Goal: Transaction & Acquisition: Register for event/course

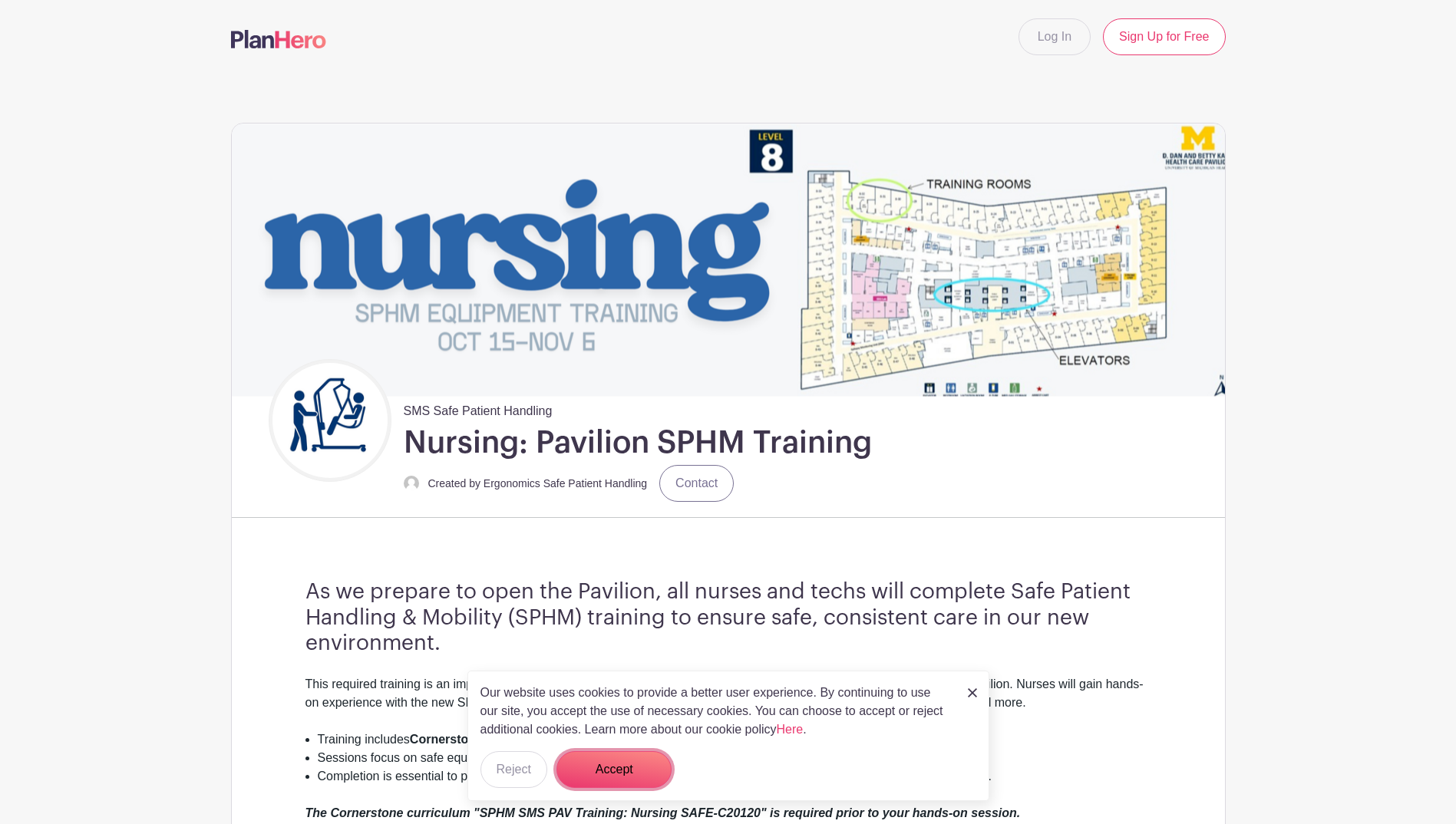
drag, startPoint x: 608, startPoint y: 774, endPoint x: 593, endPoint y: 745, distance: 32.6
click at [608, 759] on button "Accept" at bounding box center [613, 769] width 115 height 37
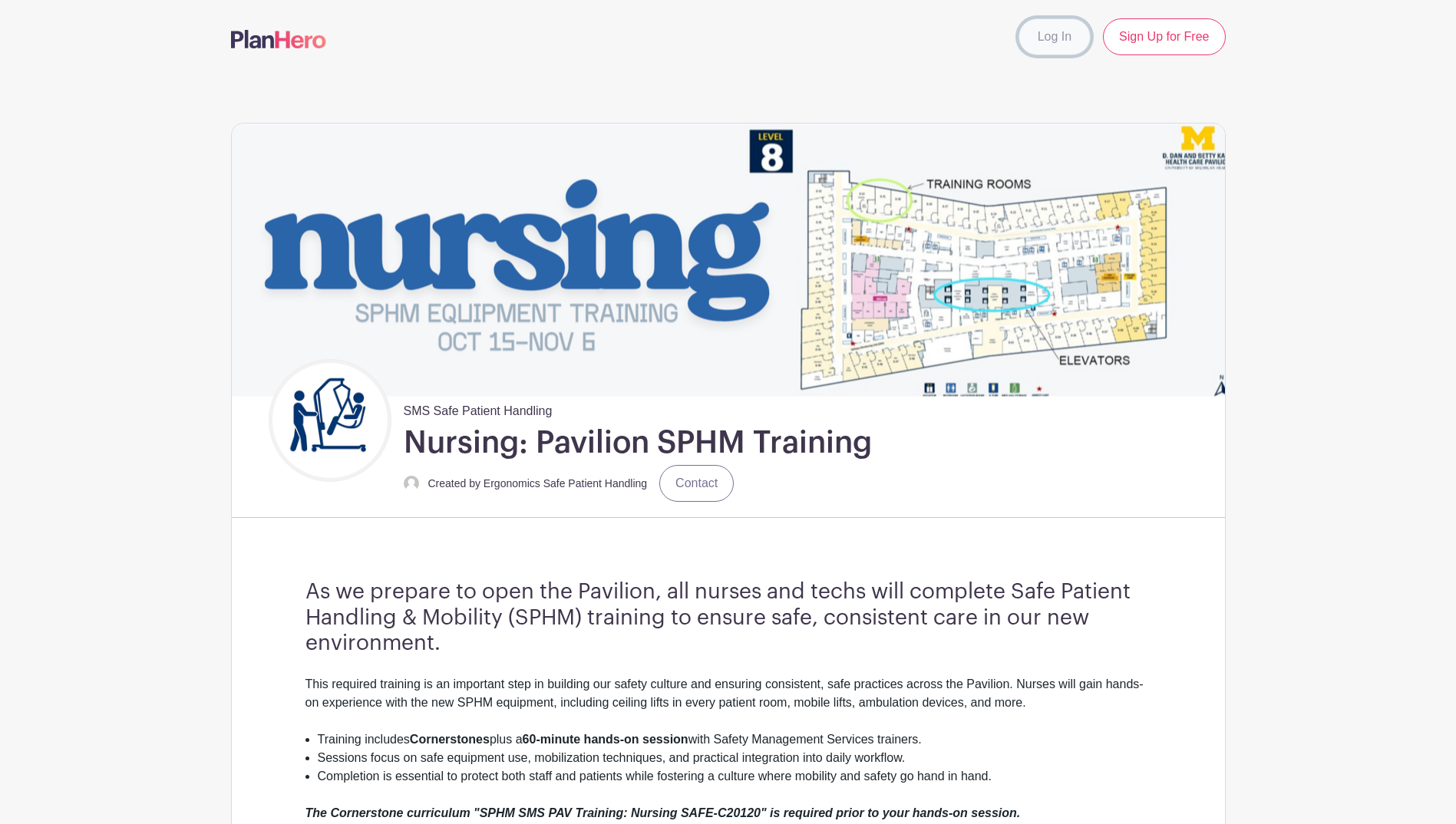
click at [1071, 34] on link "Log In" at bounding box center [1054, 37] width 72 height 37
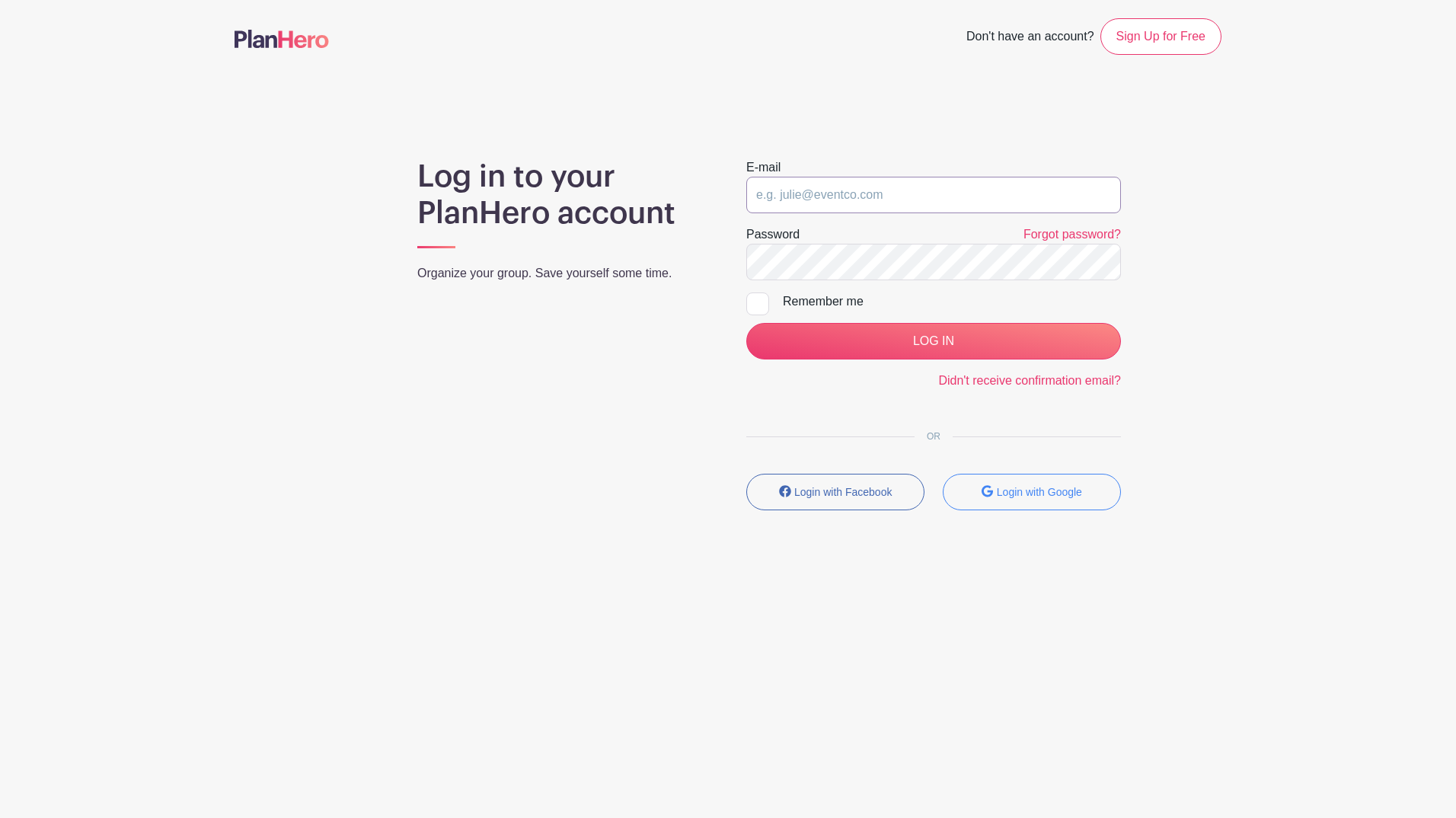
click at [902, 192] on input "email" at bounding box center [933, 196] width 375 height 37
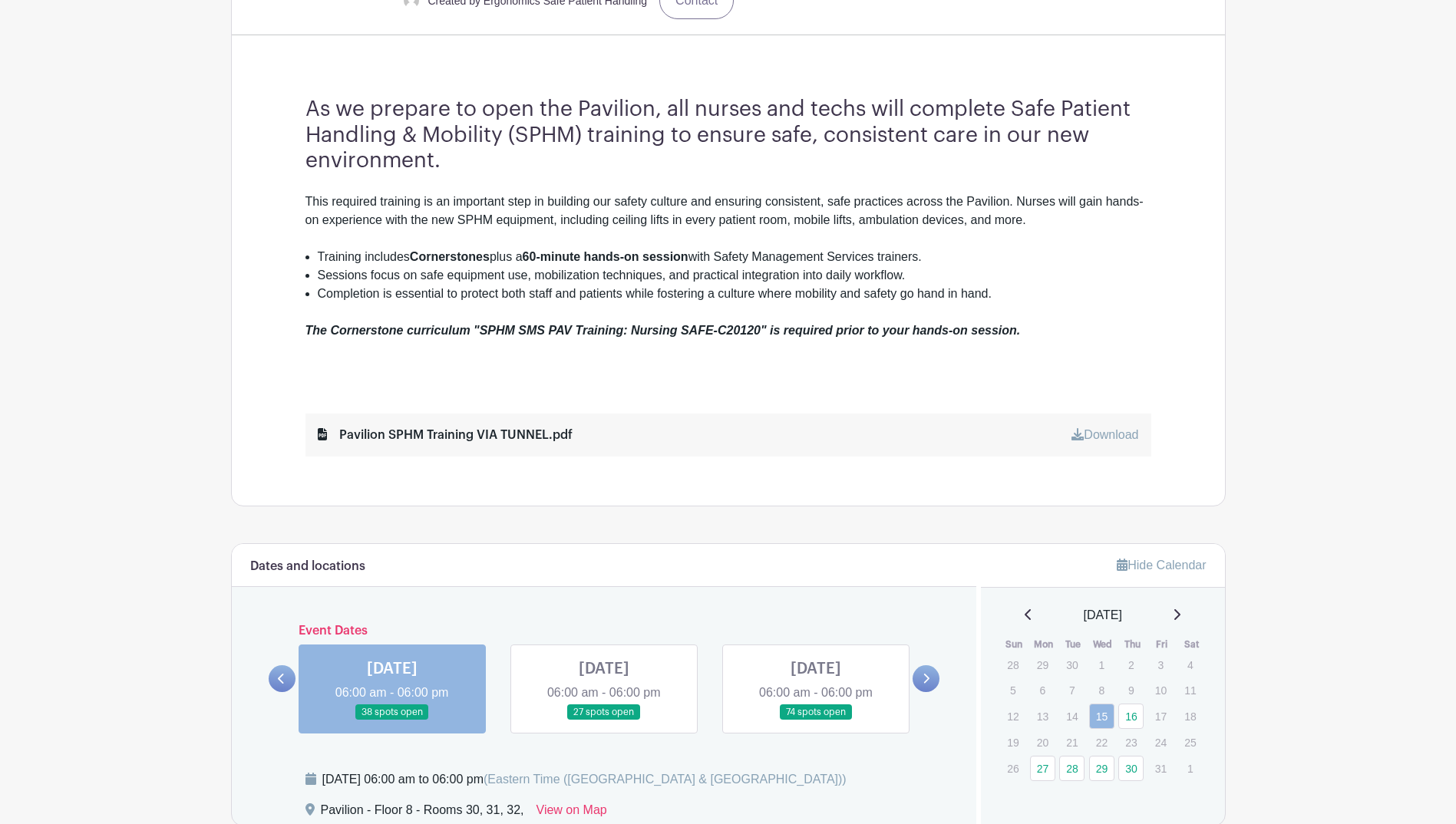
scroll to position [481, 0]
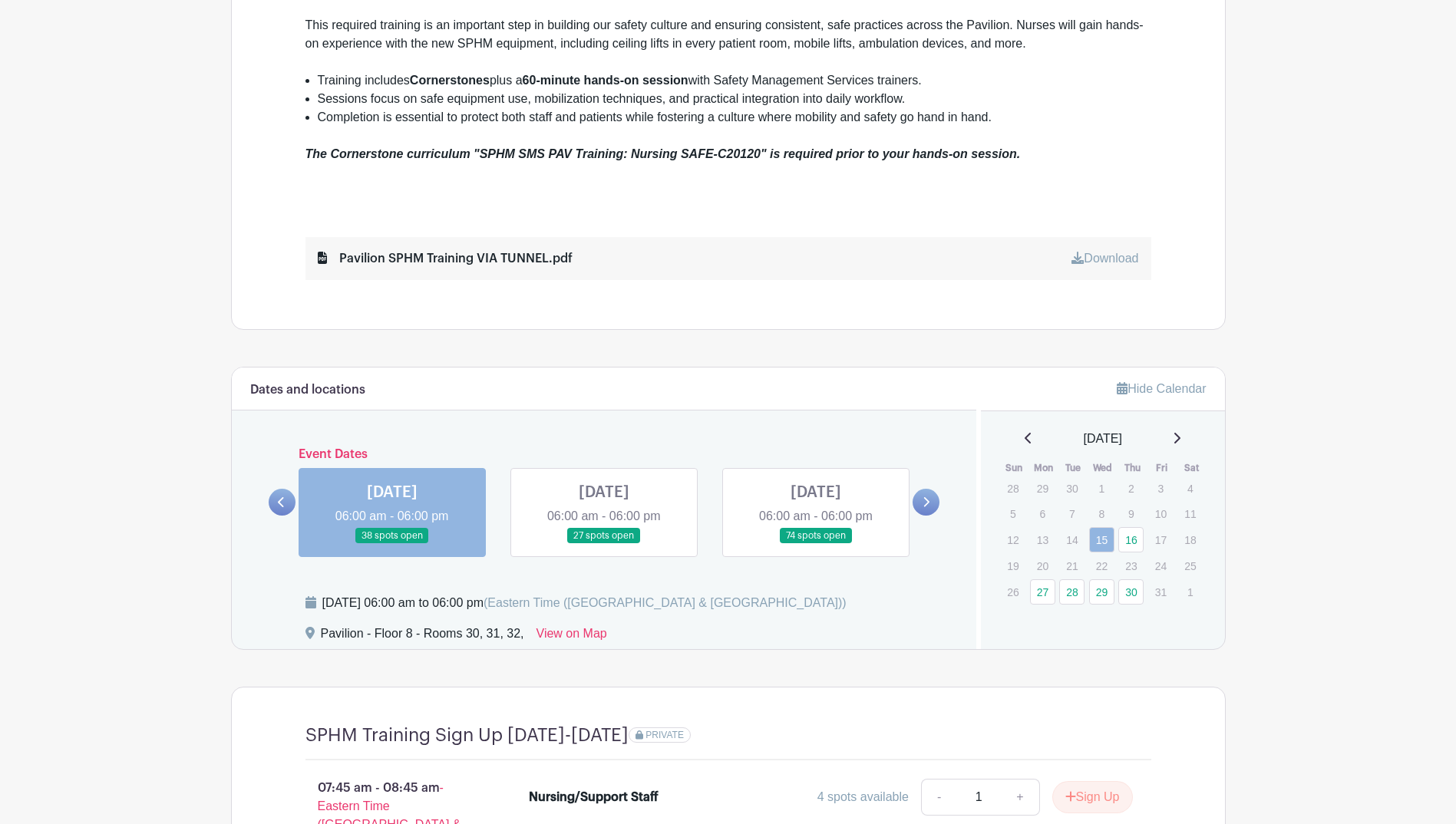
scroll to position [711, 0]
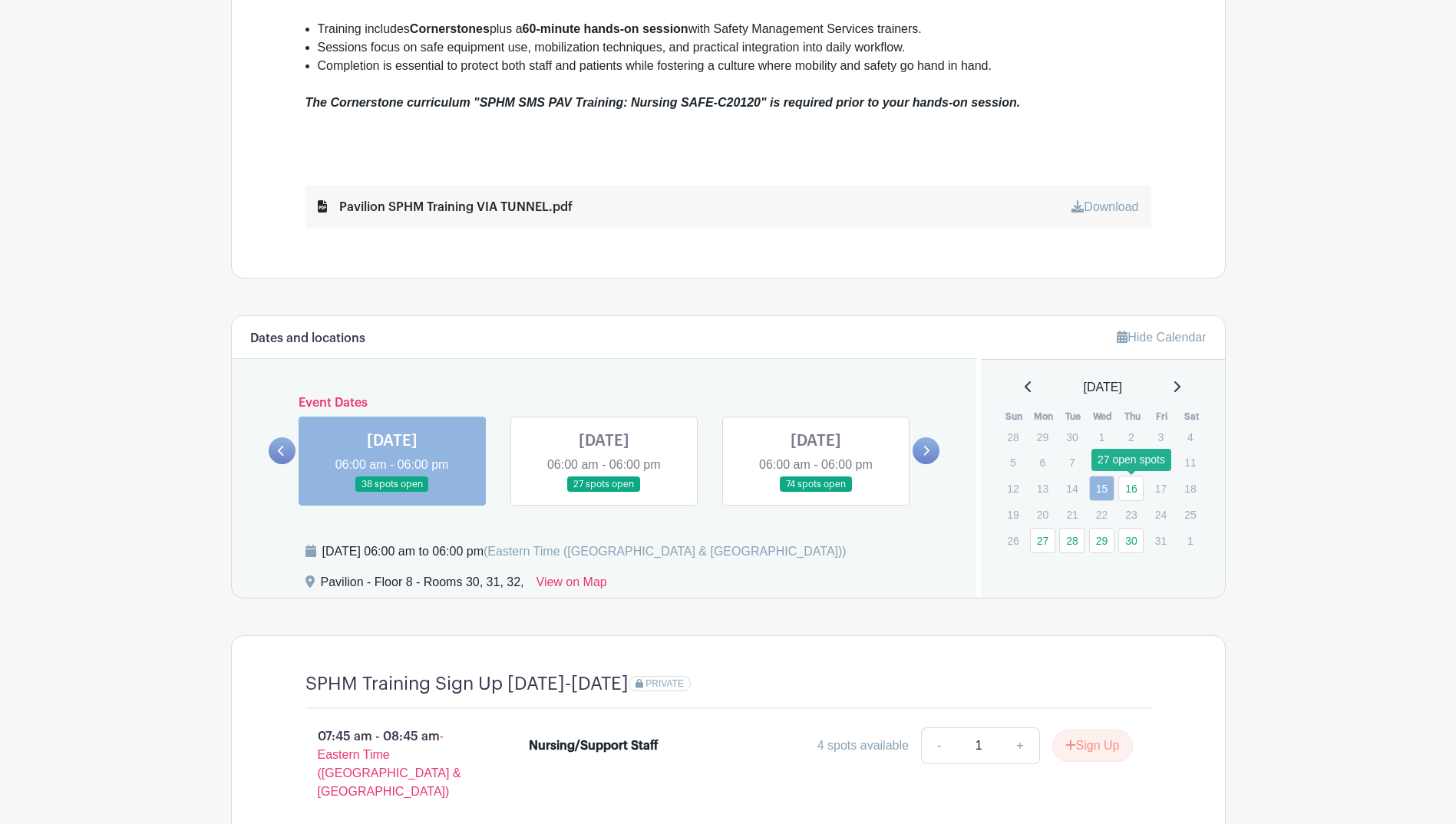
click at [1123, 488] on link "16" at bounding box center [1130, 489] width 25 height 25
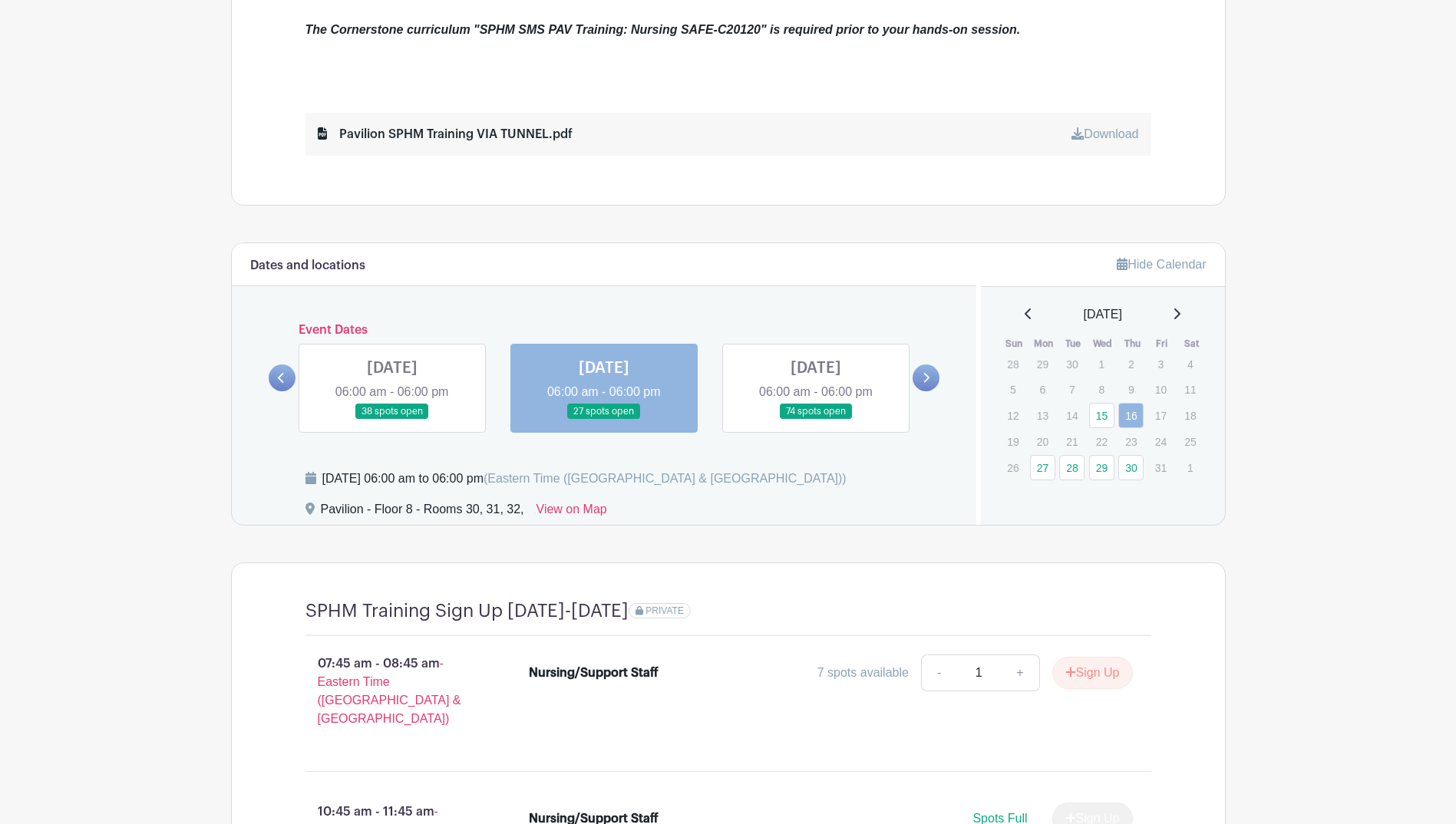
scroll to position [787, 0]
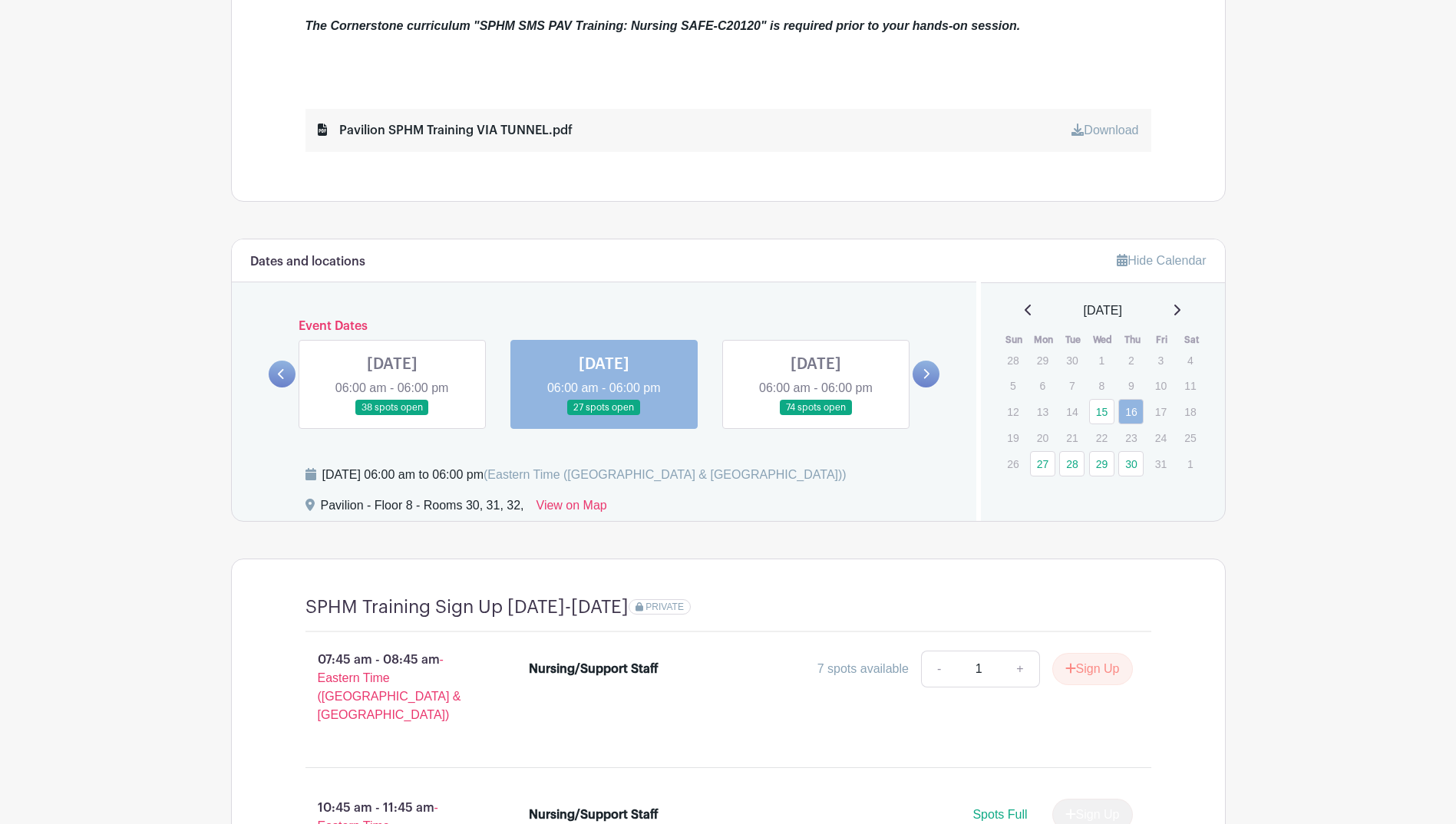
click at [927, 366] on link at bounding box center [926, 374] width 27 height 27
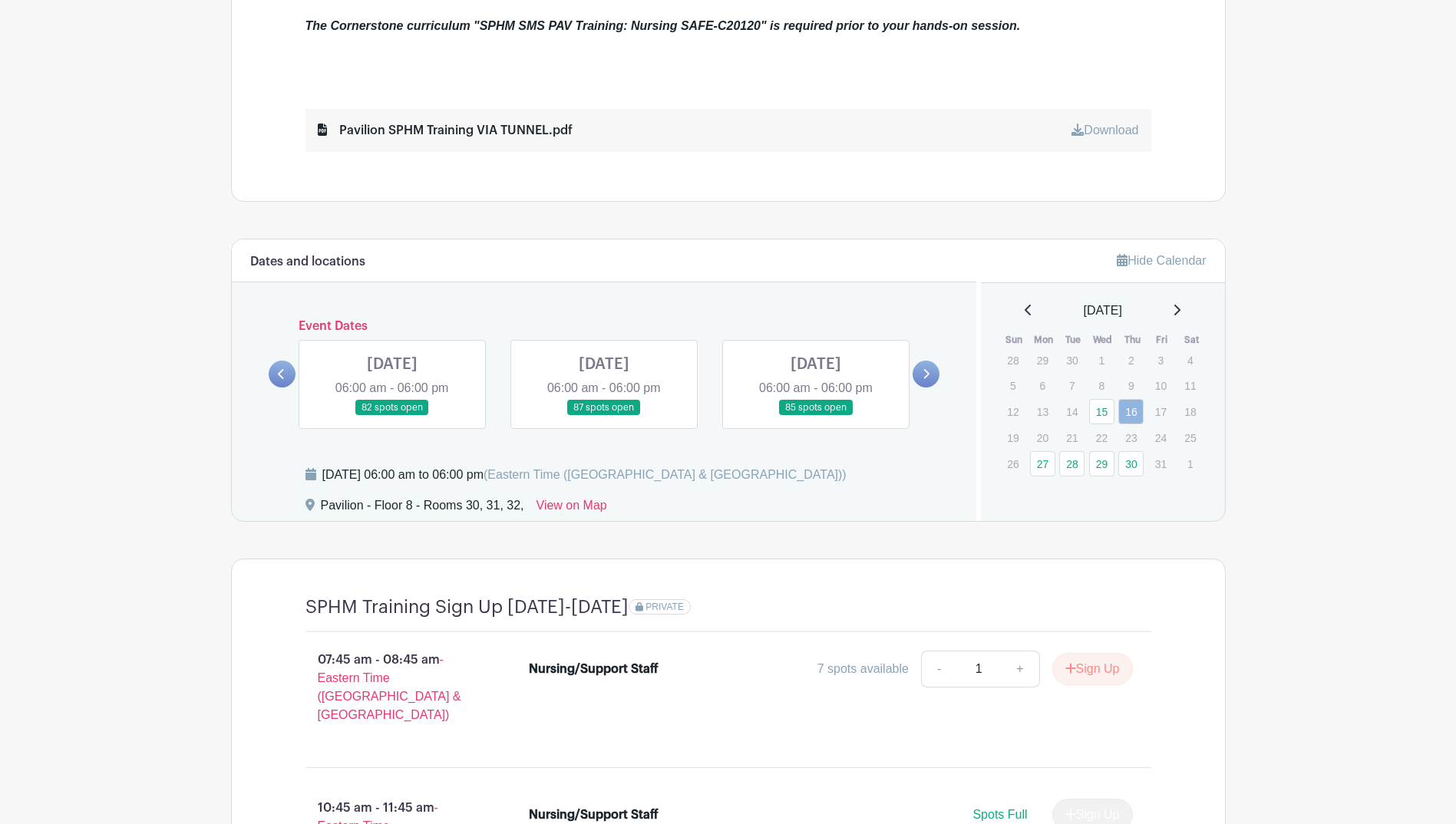
click at [274, 370] on link at bounding box center [282, 374] width 27 height 27
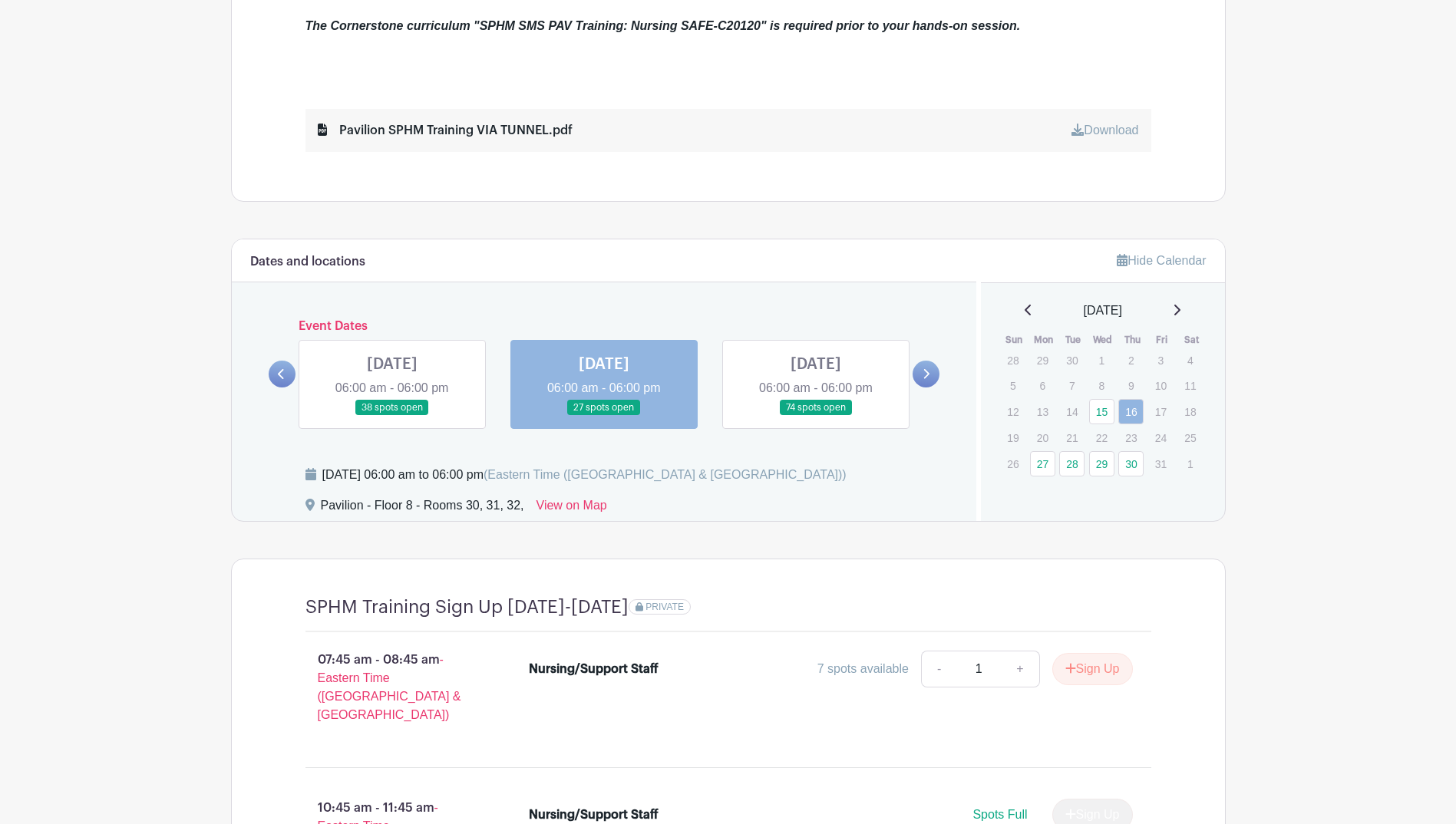
click at [927, 375] on icon at bounding box center [926, 373] width 6 height 10
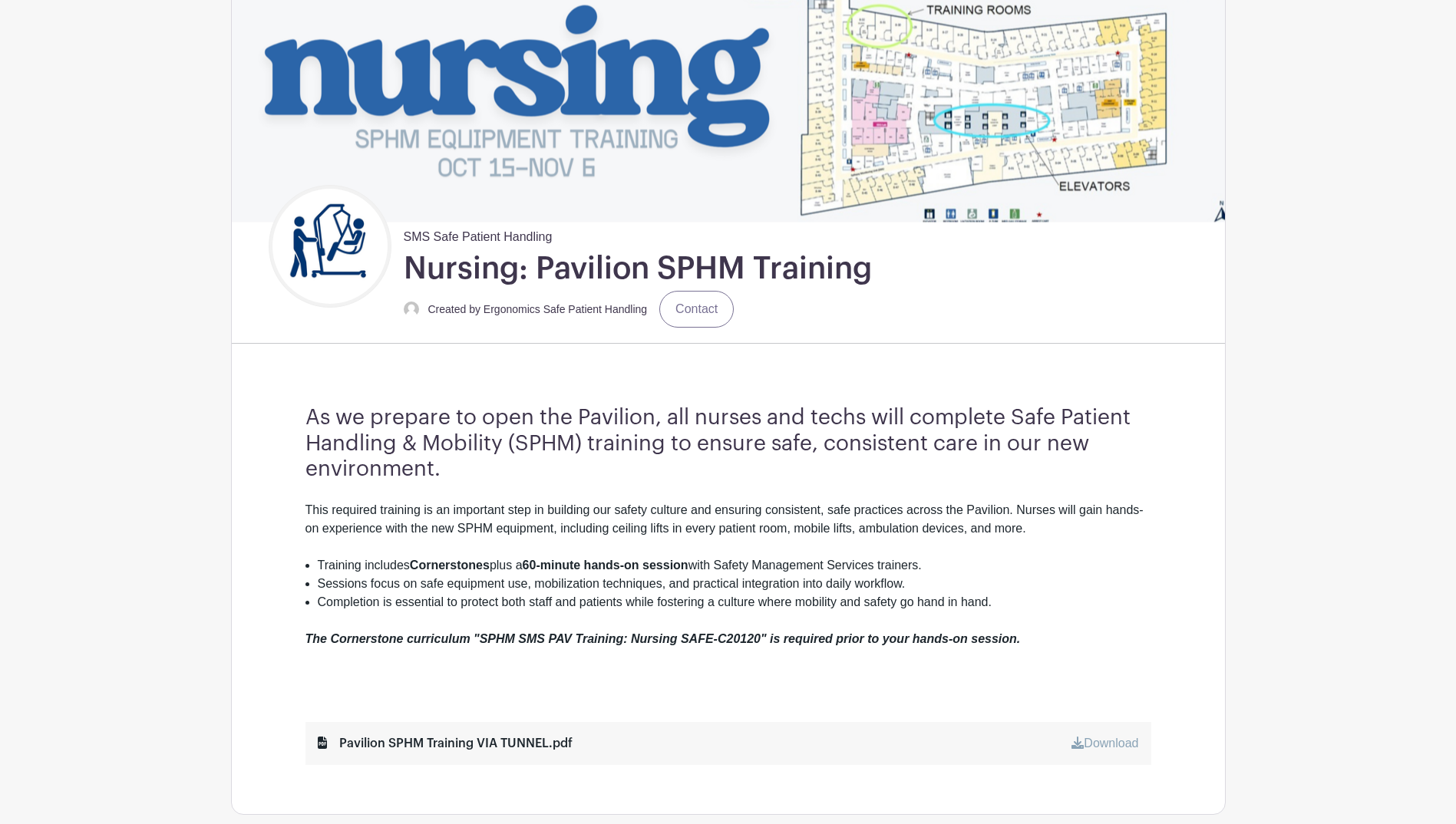
scroll to position [174, 0]
drag, startPoint x: 726, startPoint y: 379, endPoint x: 330, endPoint y: 380, distance: 396.0
click at [330, 380] on div "As we prepare to open the Pavilion, all nurses and techs will complete Safe Pat…" at bounding box center [728, 586] width 920 height 458
click at [690, 314] on link "Contact" at bounding box center [696, 310] width 74 height 37
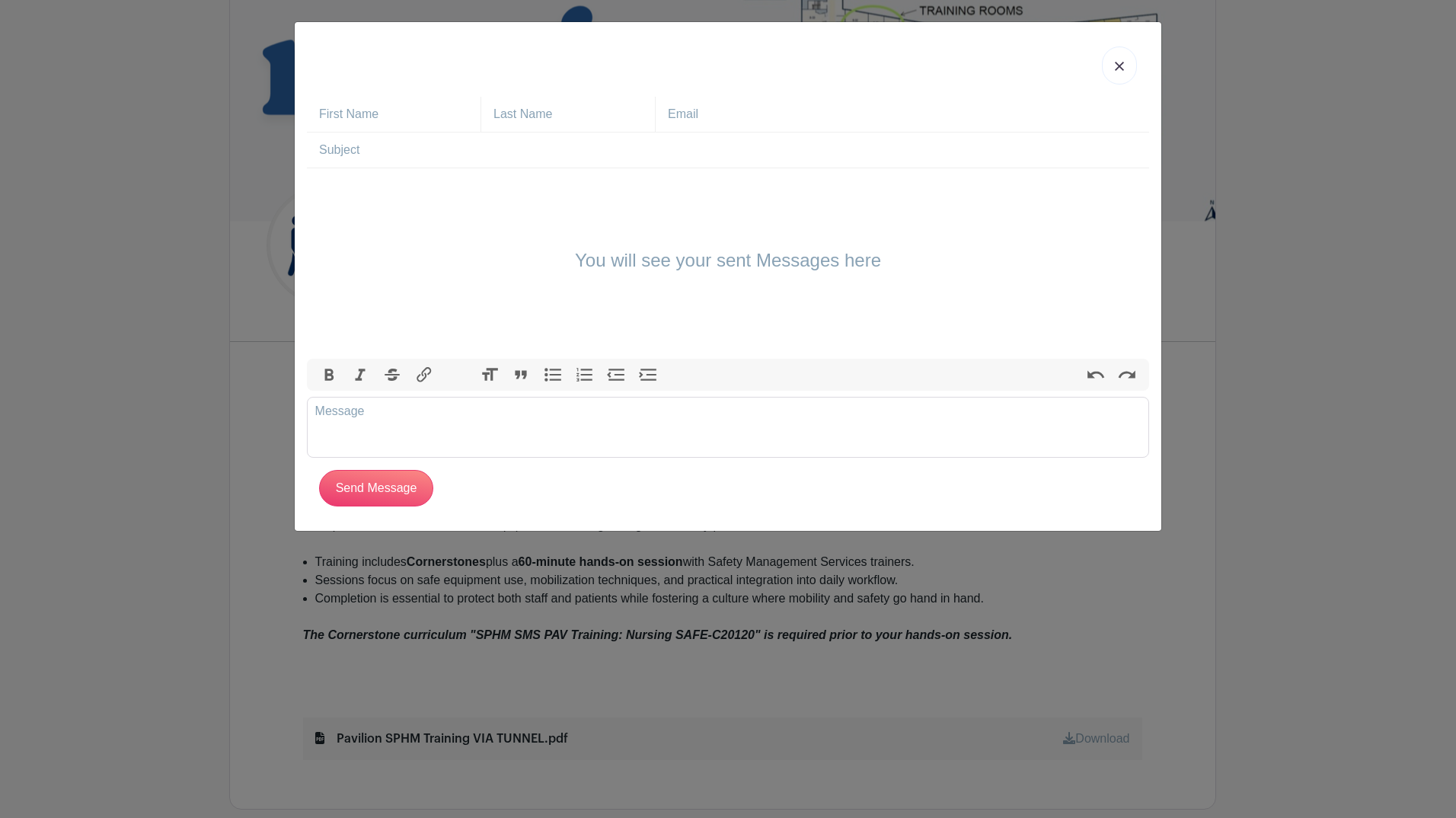
click at [371, 122] on input "text" at bounding box center [400, 114] width 162 height 35
type input "Alyssa"
type input "[PERSON_NAME]"
click at [697, 119] on input "text" at bounding box center [908, 114] width 481 height 35
drag, startPoint x: 713, startPoint y: 116, endPoint x: 922, endPoint y: 143, distance: 210.7
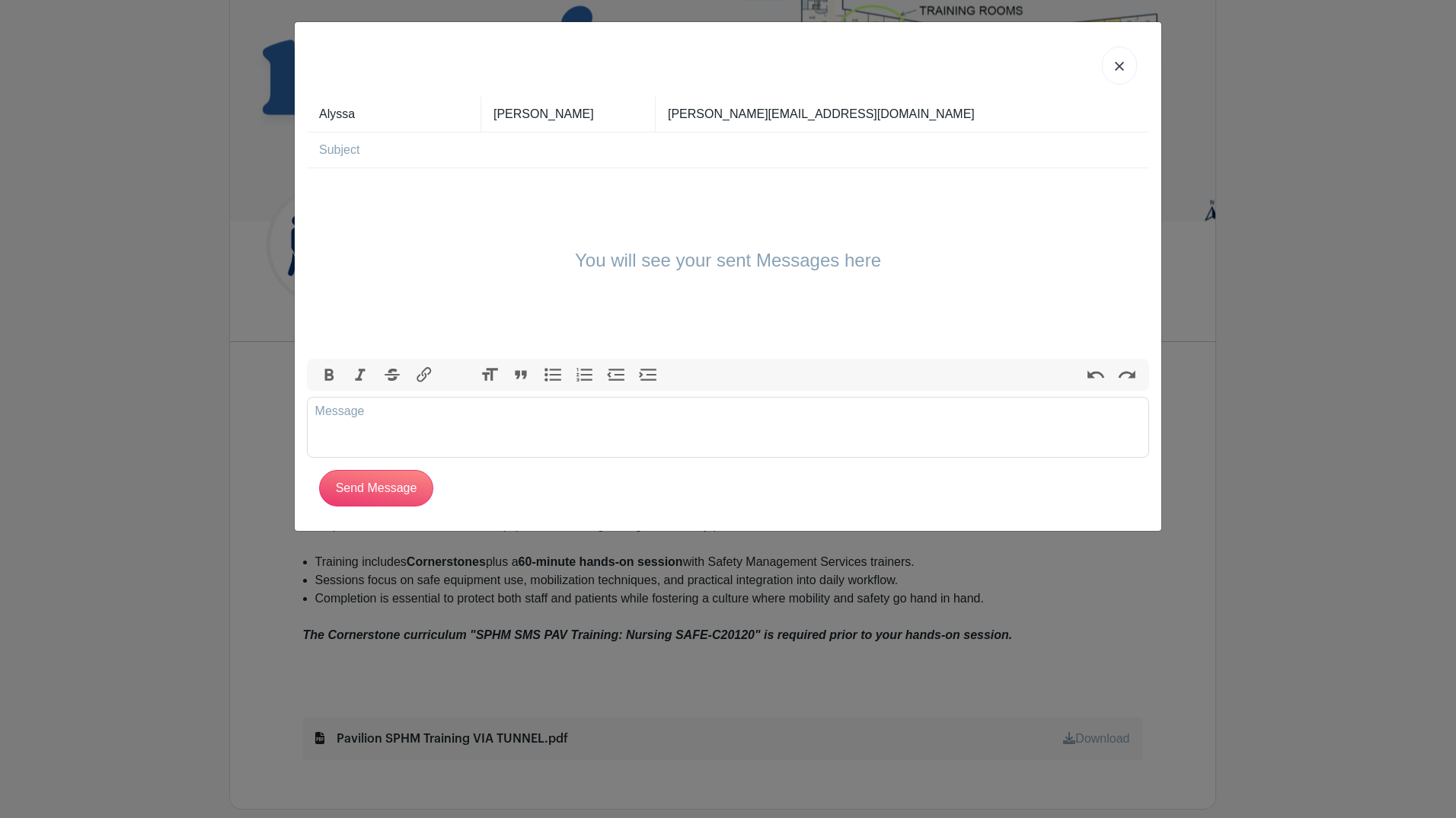
click at [920, 144] on form "Alyssa Zanger zanger@MED.UMICH.EDU You will see your sent Messages here Bold It…" at bounding box center [728, 301] width 842 height 409
type input "[PERSON_NAME][EMAIL_ADDRESS][DOMAIN_NAME]"
click at [709, 222] on div "You will see your sent Messages here" at bounding box center [728, 263] width 842 height 191
click at [389, 147] on input "text" at bounding box center [735, 150] width 831 height 35
type input "Training at PAV"
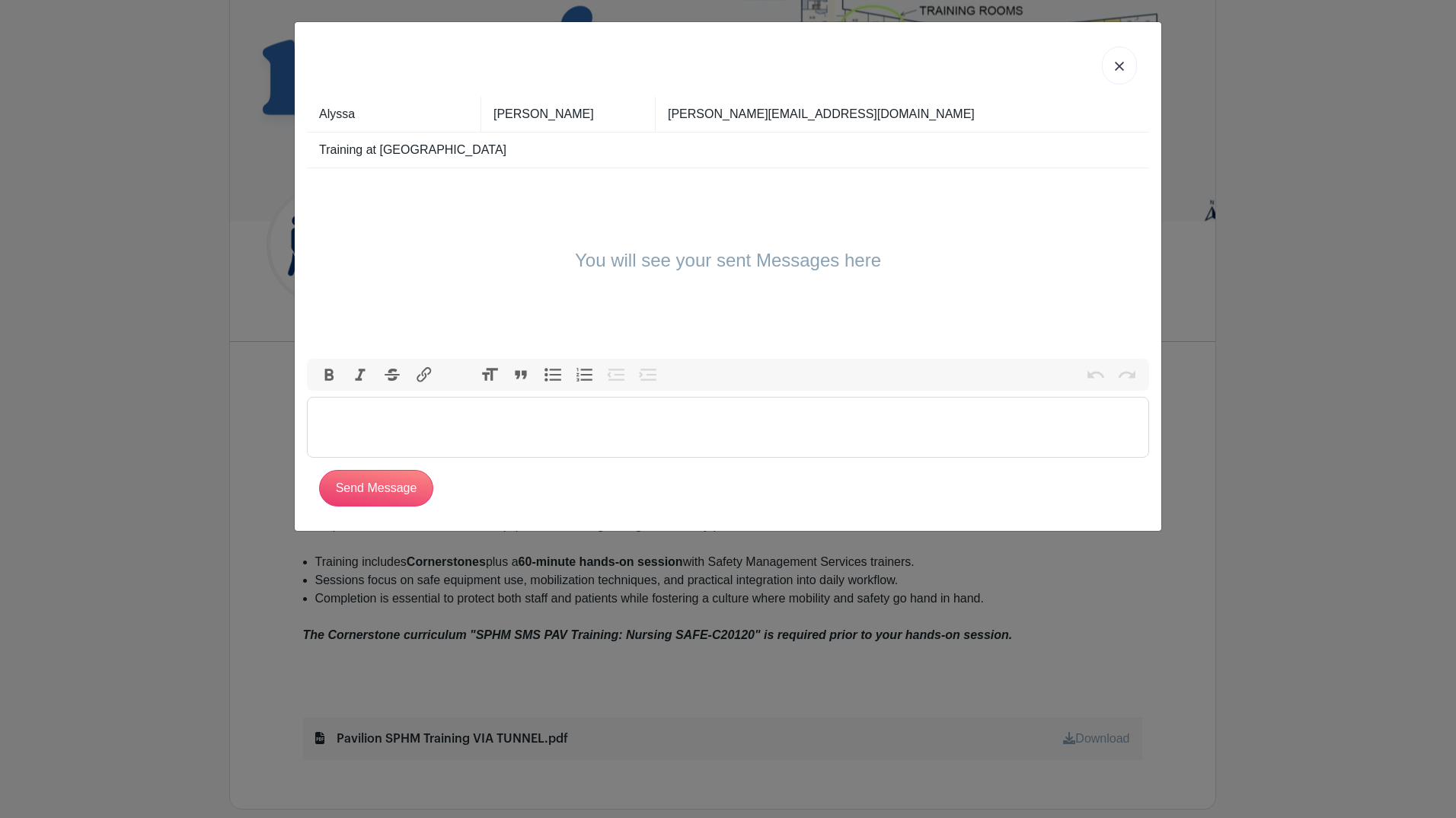
click at [584, 433] on trix-editor at bounding box center [728, 427] width 842 height 61
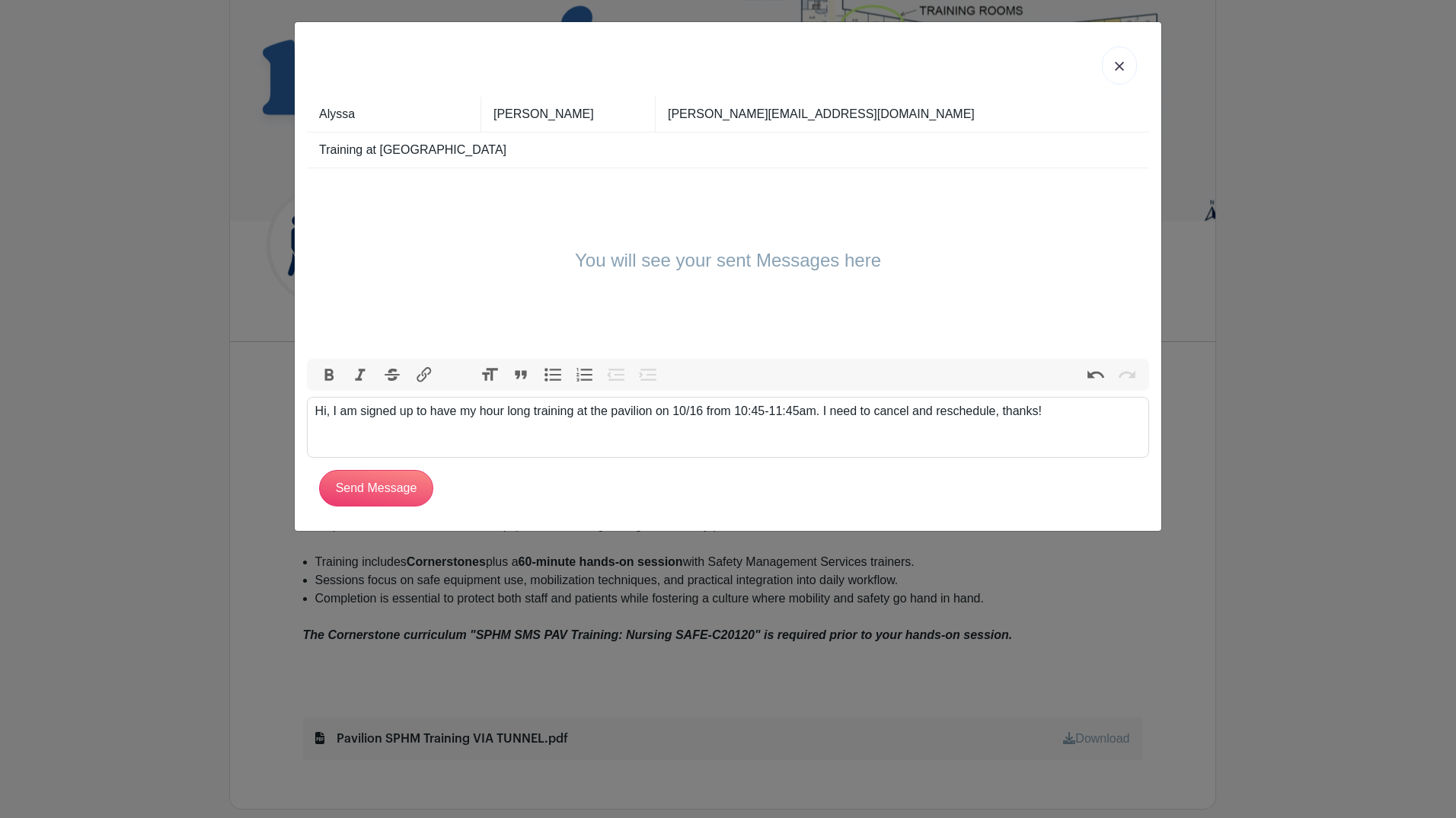
type trix-editor "<div>Hi, I am signed up to have my hour long training at the pavilion on 10/16 …"
click at [362, 481] on input "Send Message" at bounding box center [377, 488] width 114 height 37
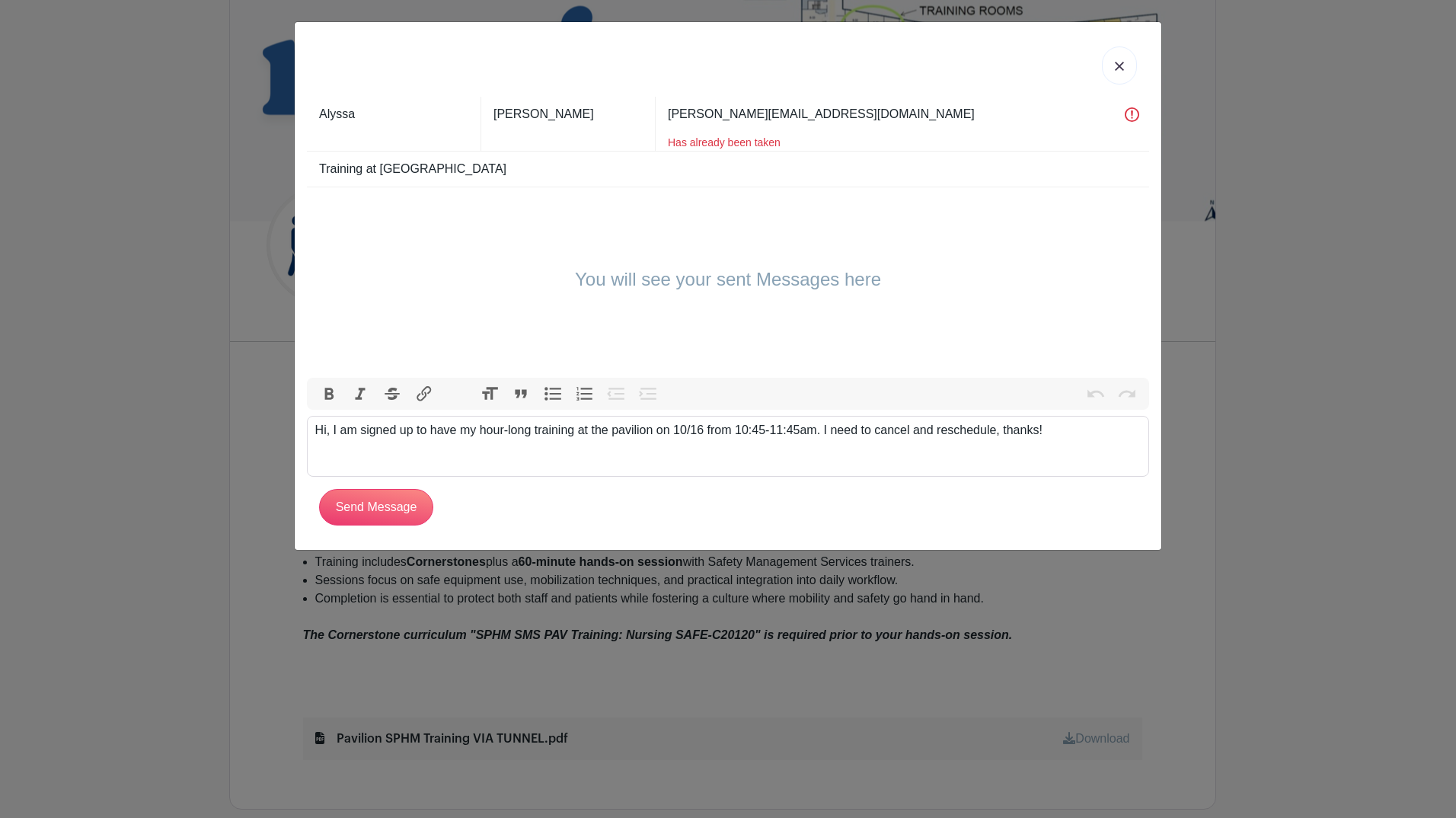
click at [810, 233] on div "You will see your sent Messages here" at bounding box center [728, 283] width 842 height 191
drag, startPoint x: 838, startPoint y: 107, endPoint x: 595, endPoint y: 153, distance: 247.3
click at [595, 153] on form "Alyssa Zanger zanger@med.umich.edu Has already been taken Training at PAV You w…" at bounding box center [728, 311] width 842 height 429
click at [812, 107] on input "[PERSON_NAME][EMAIL_ADDRESS][DOMAIN_NAME]" at bounding box center [908, 114] width 481 height 35
click at [382, 502] on input "Send Message" at bounding box center [377, 507] width 114 height 37
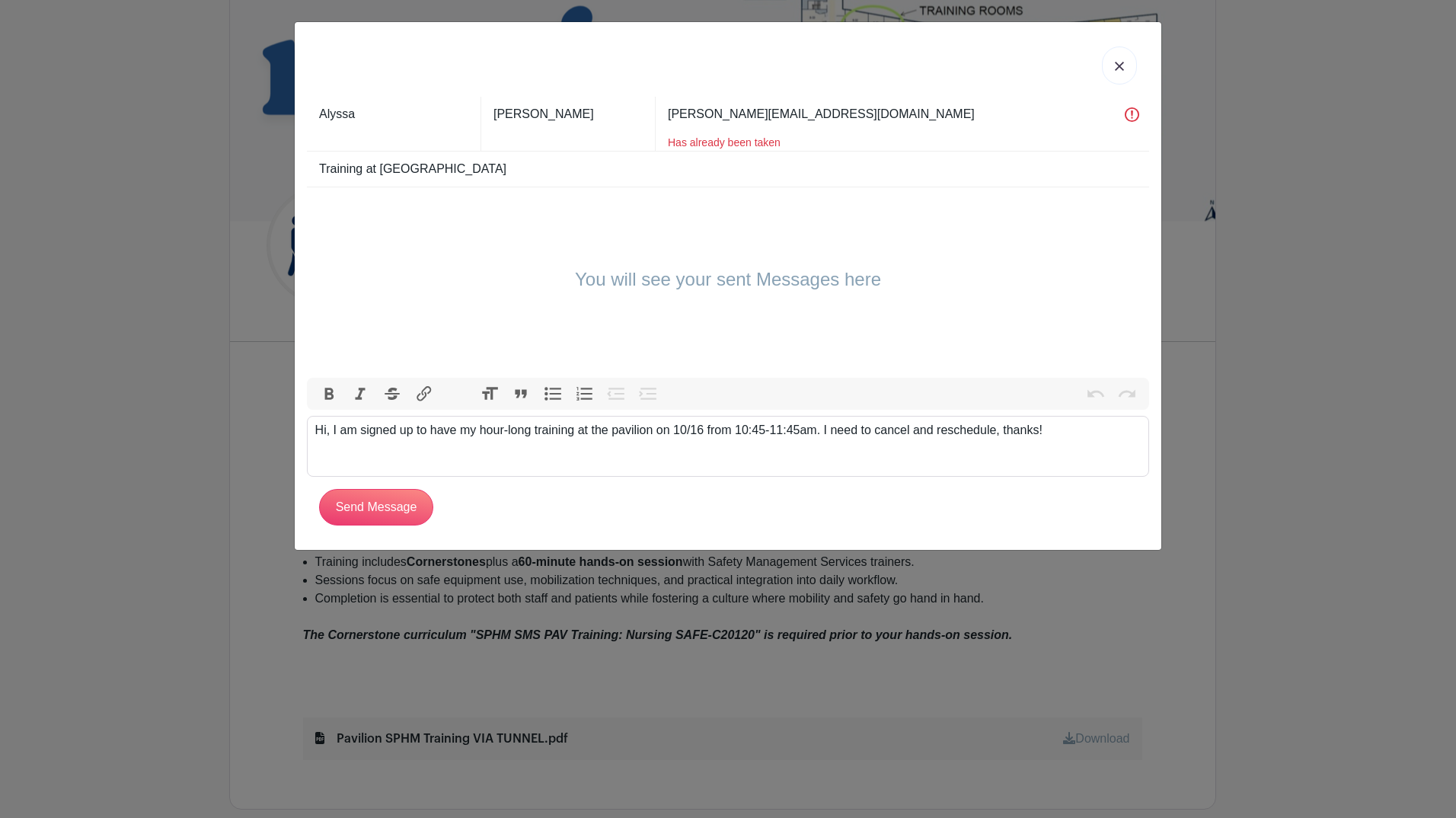
click at [988, 431] on div "Hi, I am signed up to have my hour-long training at the pavilion on 10/16 from …" at bounding box center [729, 430] width 827 height 18
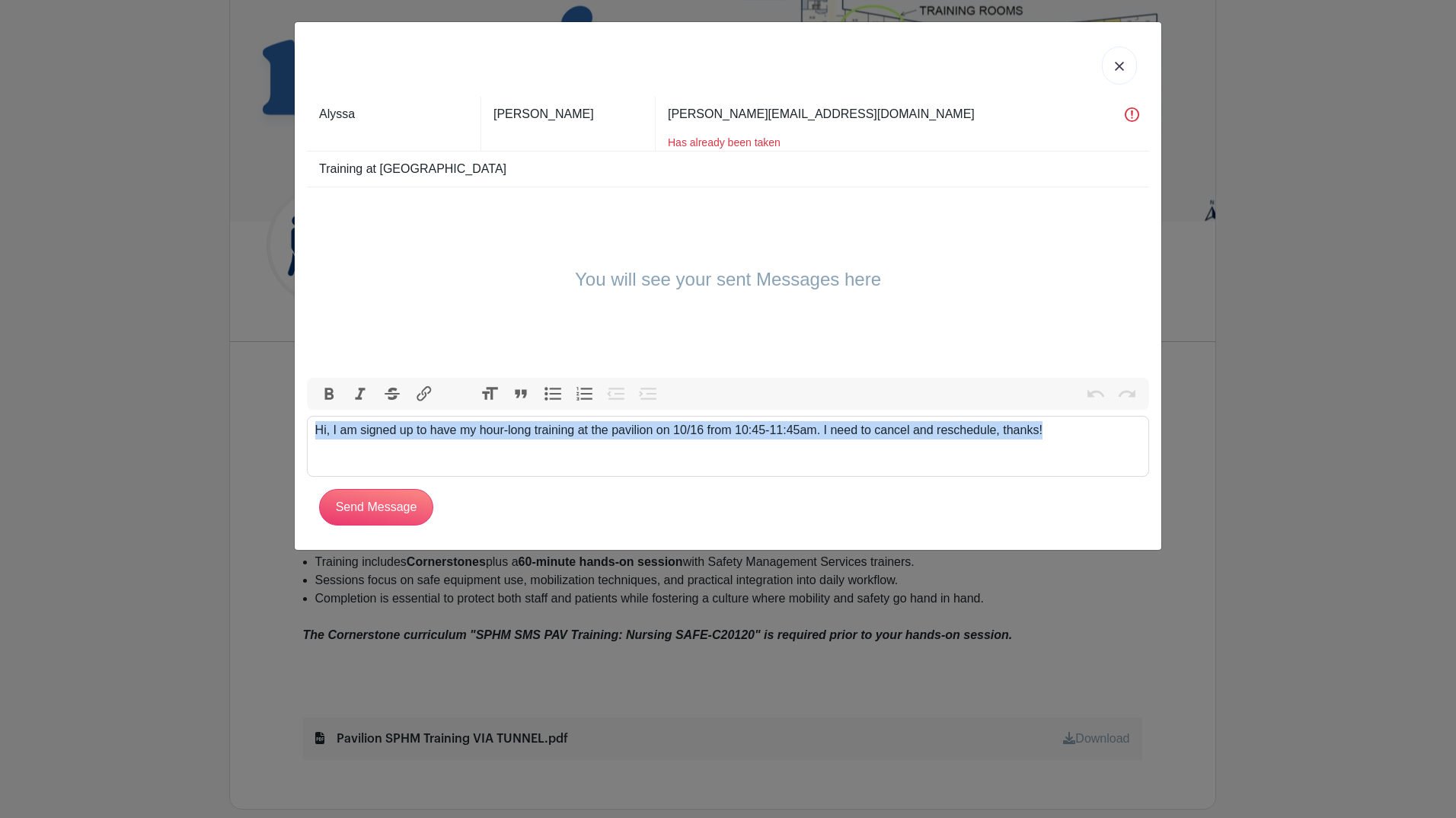
click at [988, 431] on div "Hi, I am signed up to have my hour-long training at the pavilion on 10/16 from …" at bounding box center [729, 430] width 827 height 18
type trix-editor "<div>Hi, I am signed up to have my hour-long training at the pavilion on 10/16 …"
copy div "Hi, I am signed up to have my hour-long training at the pavilion on 10/16 from …"
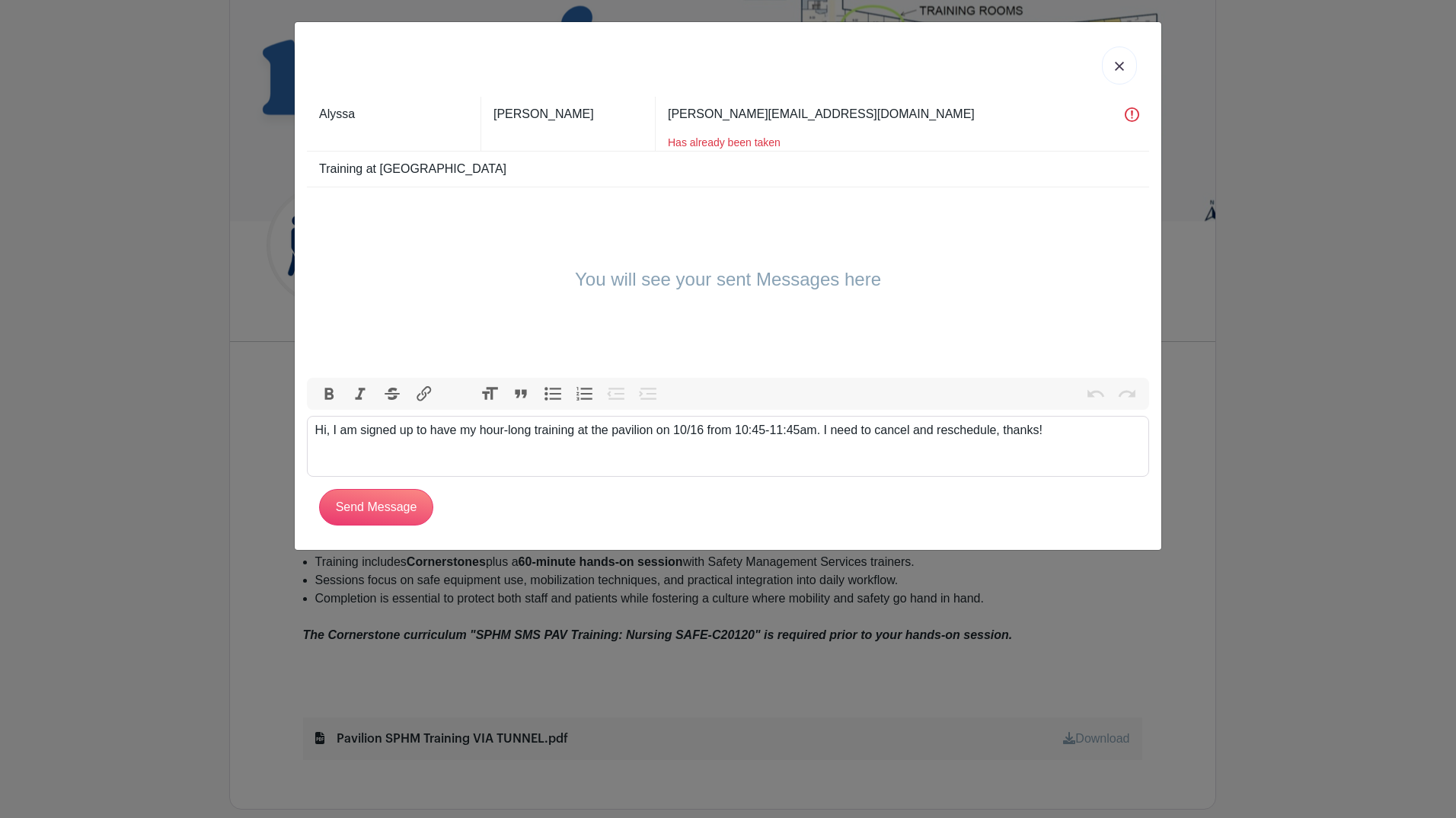
click at [1143, 59] on div at bounding box center [728, 65] width 842 height 63
click at [1120, 66] on img at bounding box center [1119, 66] width 9 height 9
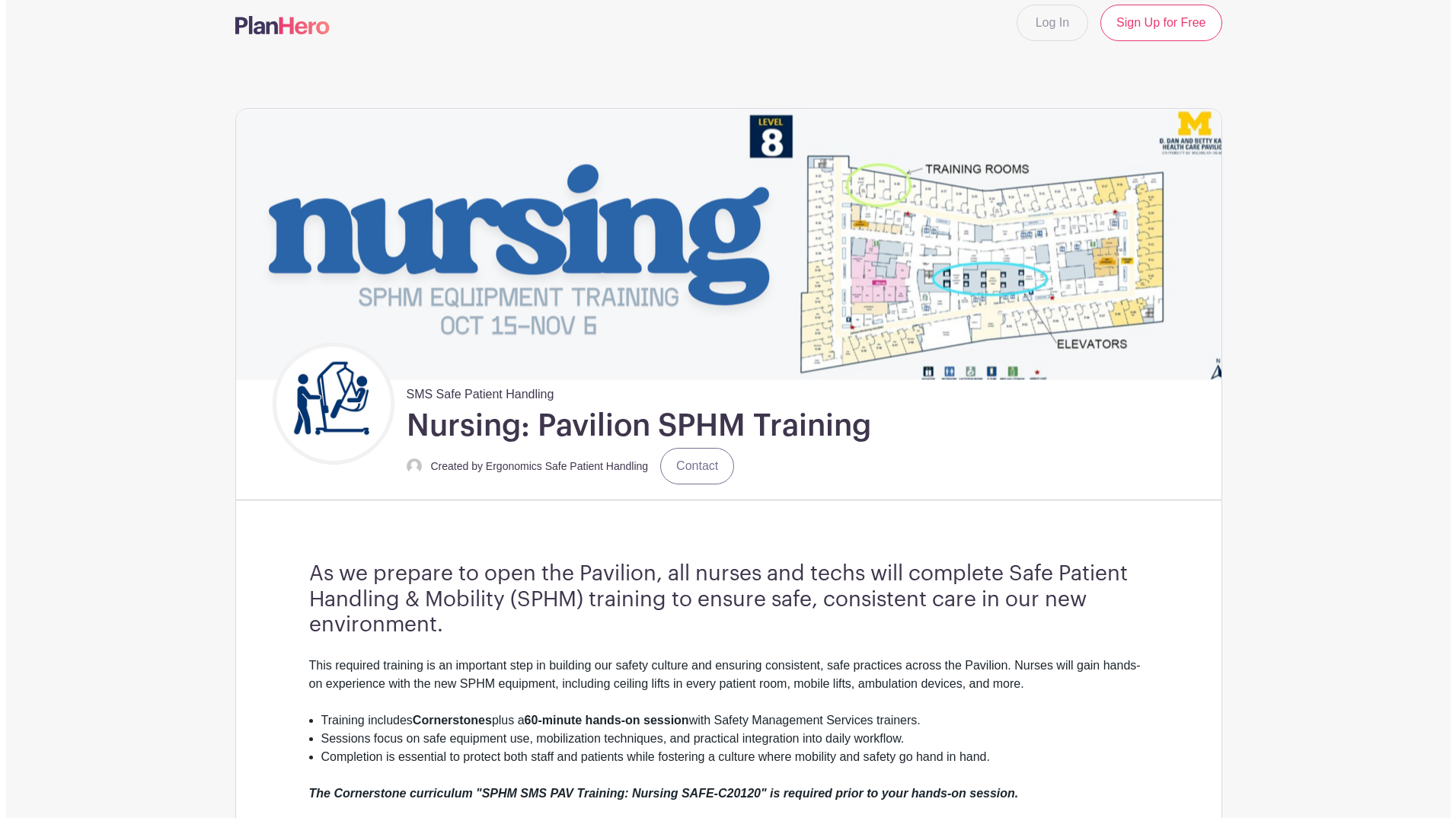
scroll to position [0, 0]
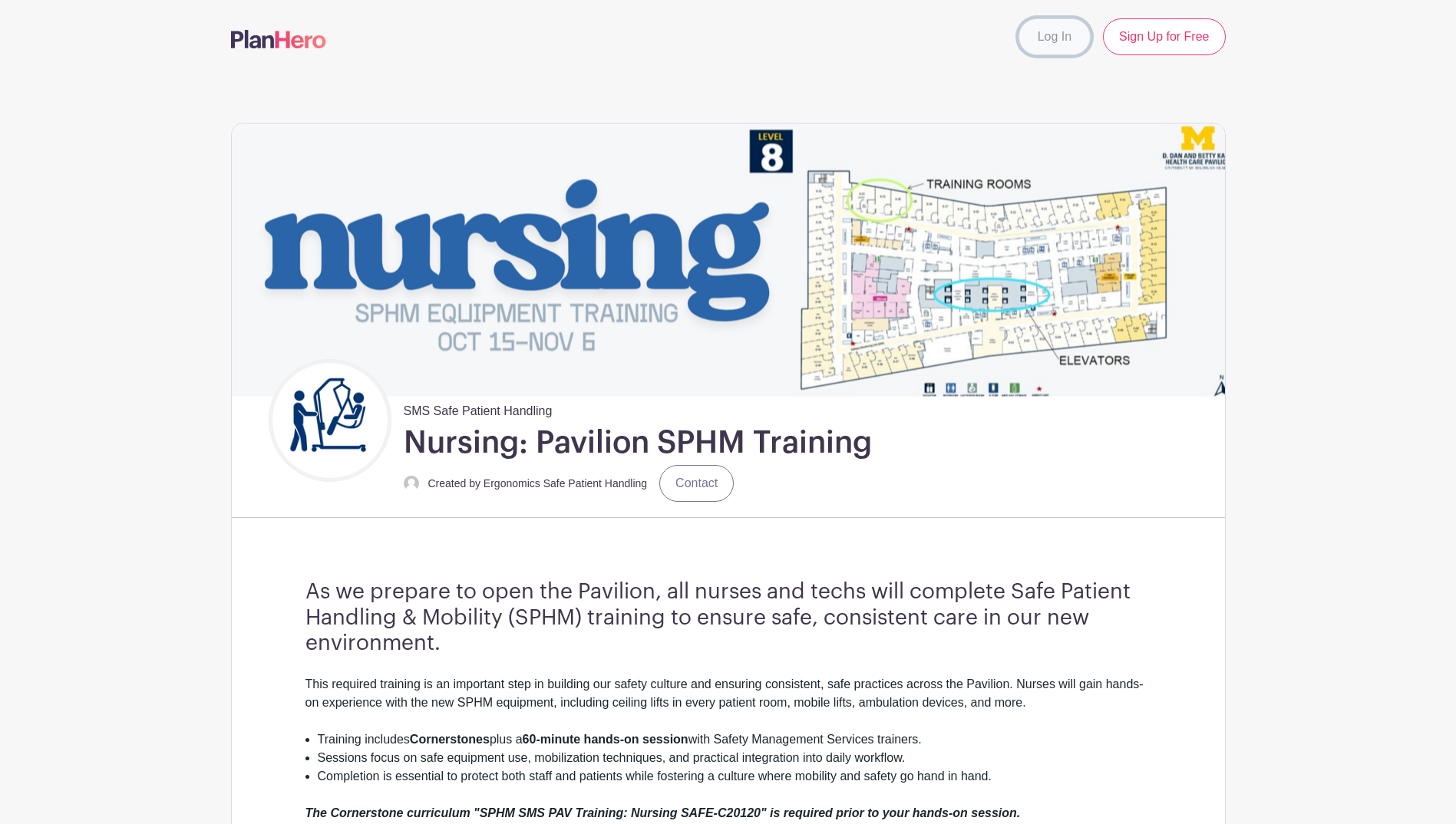
click at [1049, 38] on link "Log In" at bounding box center [1054, 37] width 72 height 37
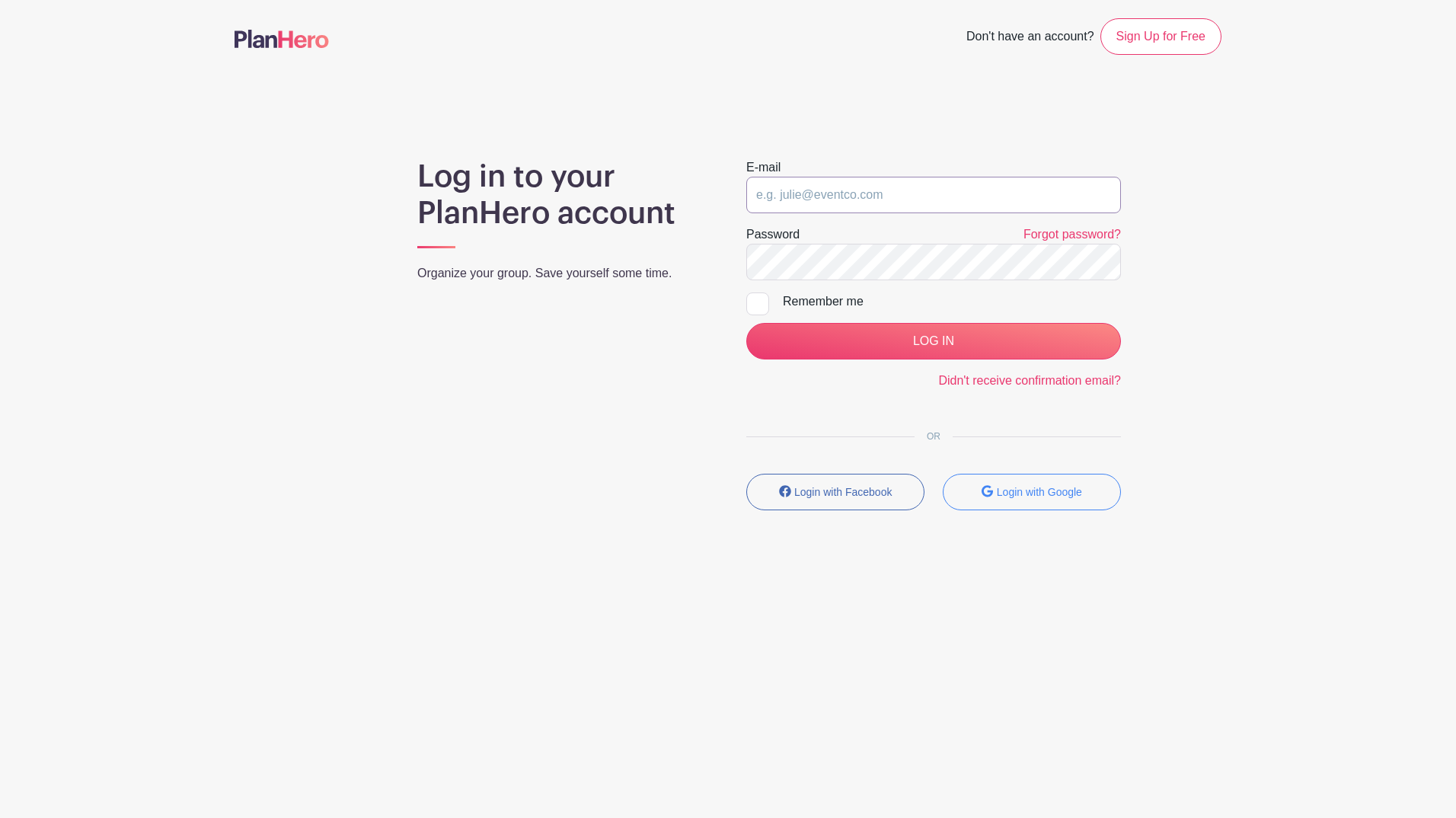
click at [849, 188] on input "email" at bounding box center [933, 196] width 375 height 37
type input "[PERSON_NAME][EMAIL_ADDRESS][DOMAIN_NAME]"
click at [746, 323] on input "LOG IN" at bounding box center [933, 342] width 375 height 37
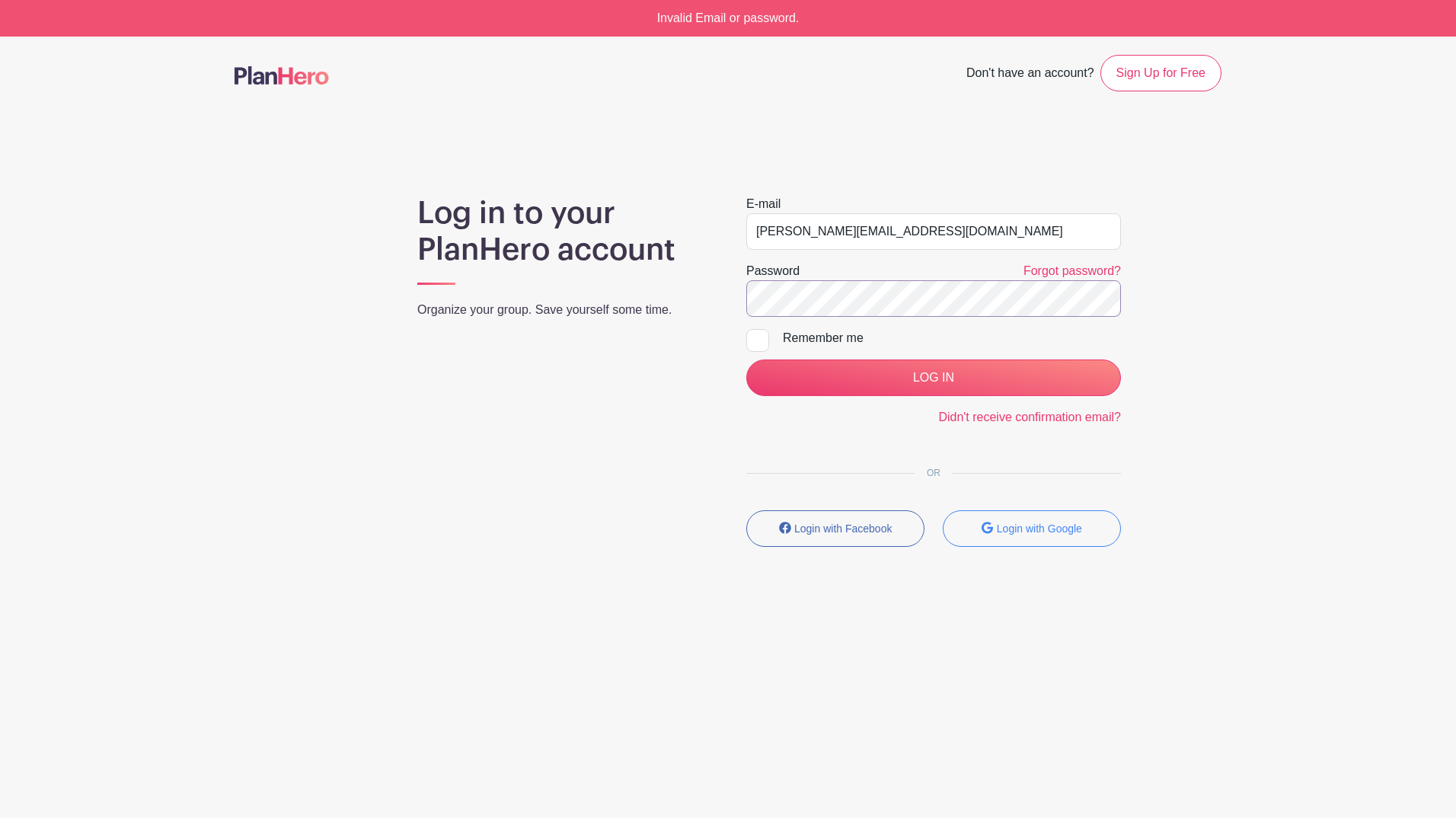
click at [746, 359] on input "LOG IN" at bounding box center [933, 378] width 375 height 37
drag, startPoint x: 944, startPoint y: 132, endPoint x: 1313, endPoint y: 141, distance: 369.1
click at [1313, 141] on main "Don't have an account? Sign Up for Free Log in to your PlanHero account Organiz…" at bounding box center [728, 346] width 1456 height 618
click at [824, 230] on input "[PERSON_NAME][EMAIL_ADDRESS][DOMAIN_NAME]" at bounding box center [933, 231] width 375 height 37
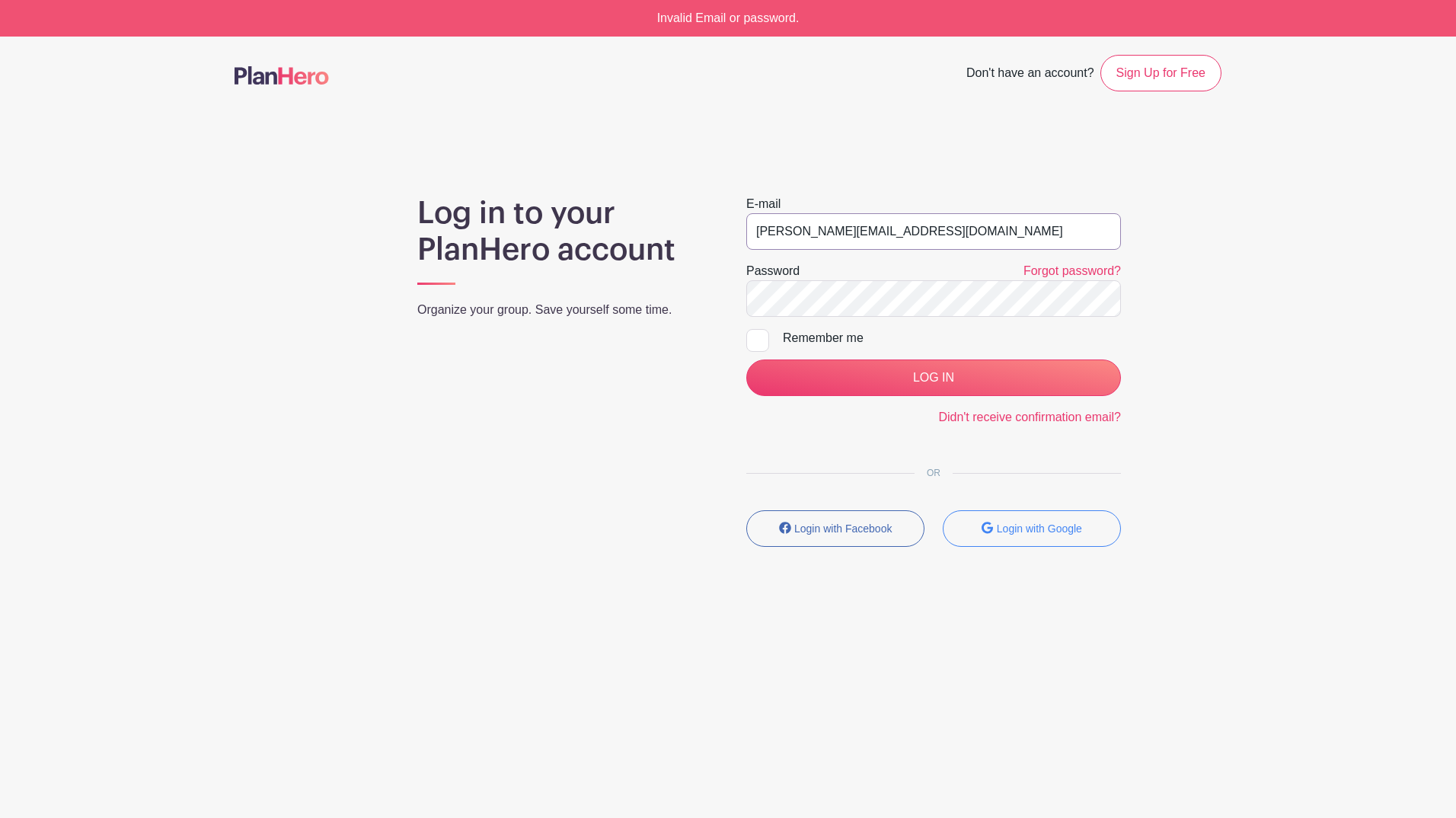
click at [824, 230] on input "[PERSON_NAME][EMAIL_ADDRESS][DOMAIN_NAME]" at bounding box center [933, 231] width 375 height 37
type input "zanger@umich.edu"
click at [746, 359] on input "LOG IN" at bounding box center [933, 378] width 375 height 37
click at [805, 231] on input "zanger@umich.edu" at bounding box center [933, 231] width 375 height 37
type input "[PERSON_NAME][EMAIL_ADDRESS][DOMAIN_NAME]"
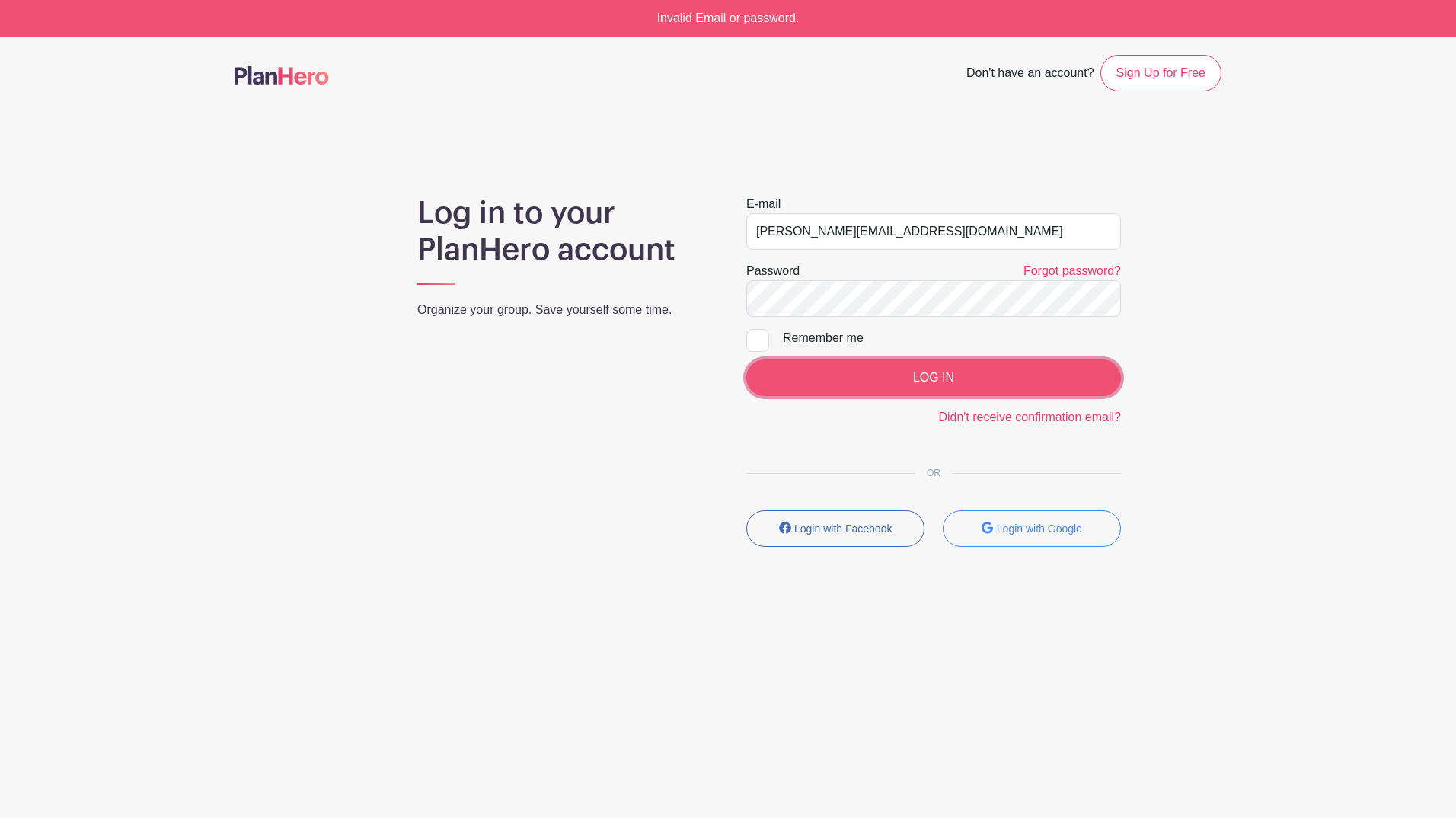
click at [951, 368] on input "LOG IN" at bounding box center [933, 378] width 375 height 37
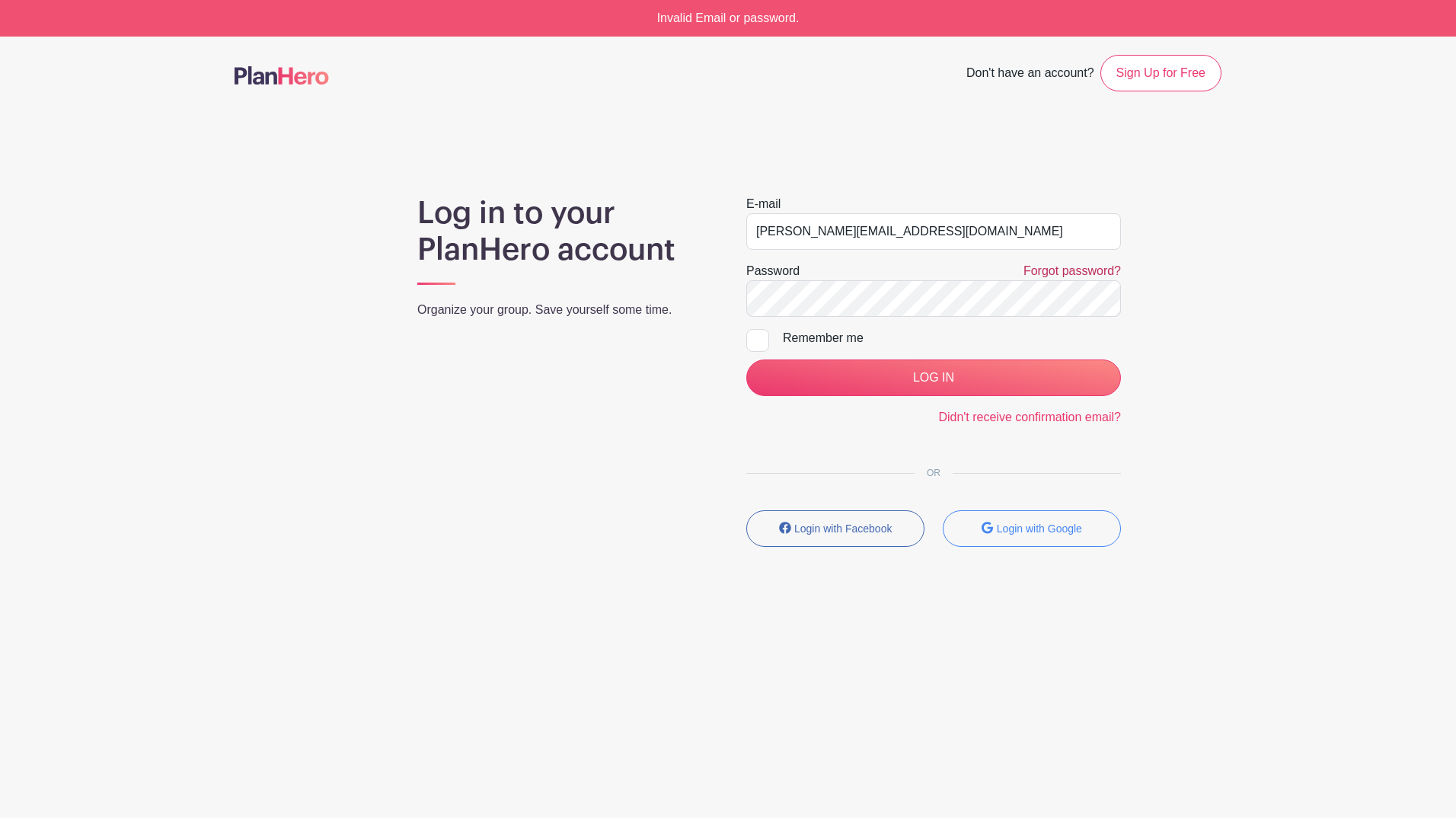
click at [1051, 268] on link "Forgot password?" at bounding box center [1073, 270] width 98 height 13
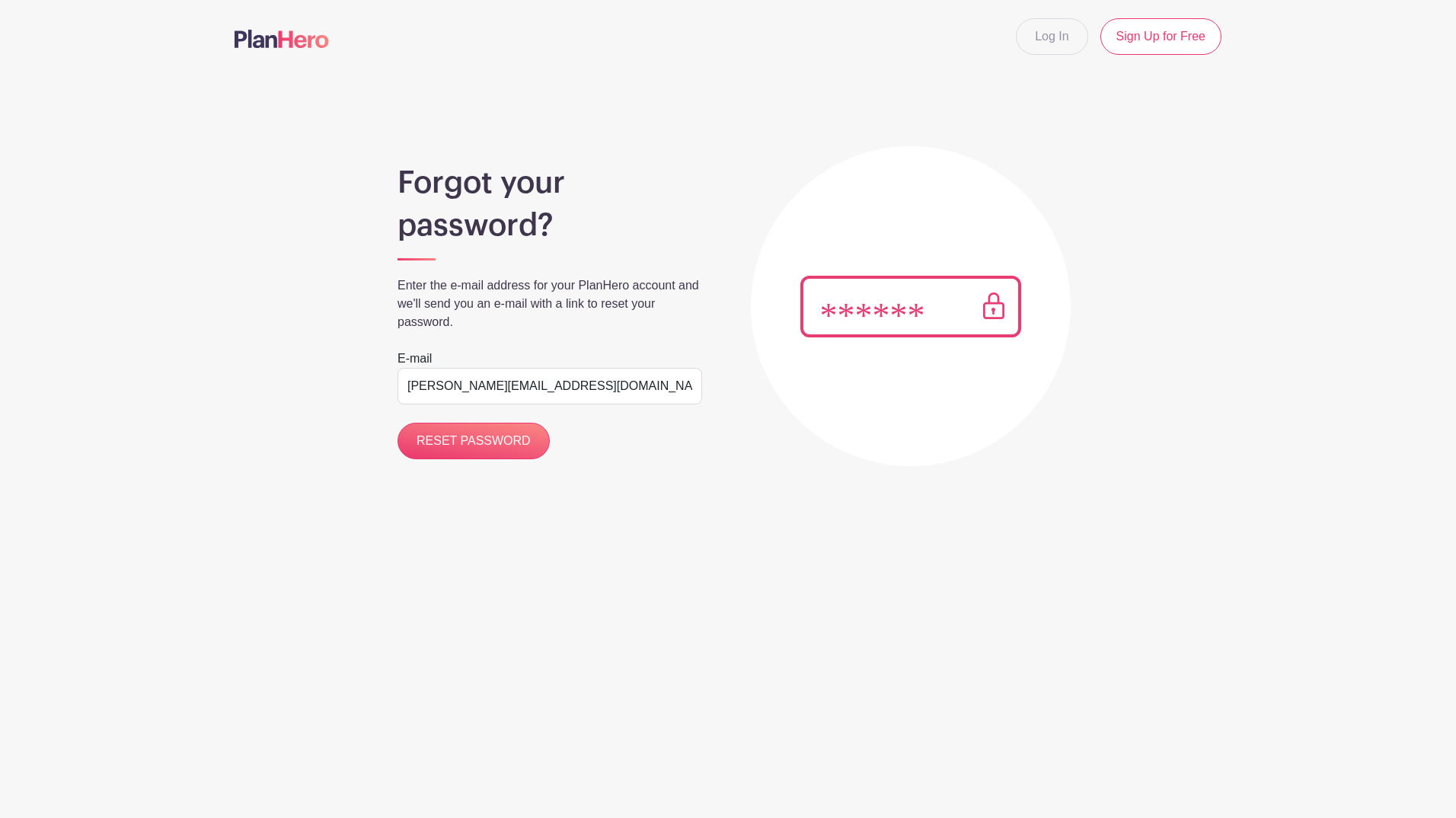
type input "[PERSON_NAME][EMAIL_ADDRESS][DOMAIN_NAME]"
click at [398, 423] on input "RESET PASSWORD" at bounding box center [473, 441] width 152 height 37
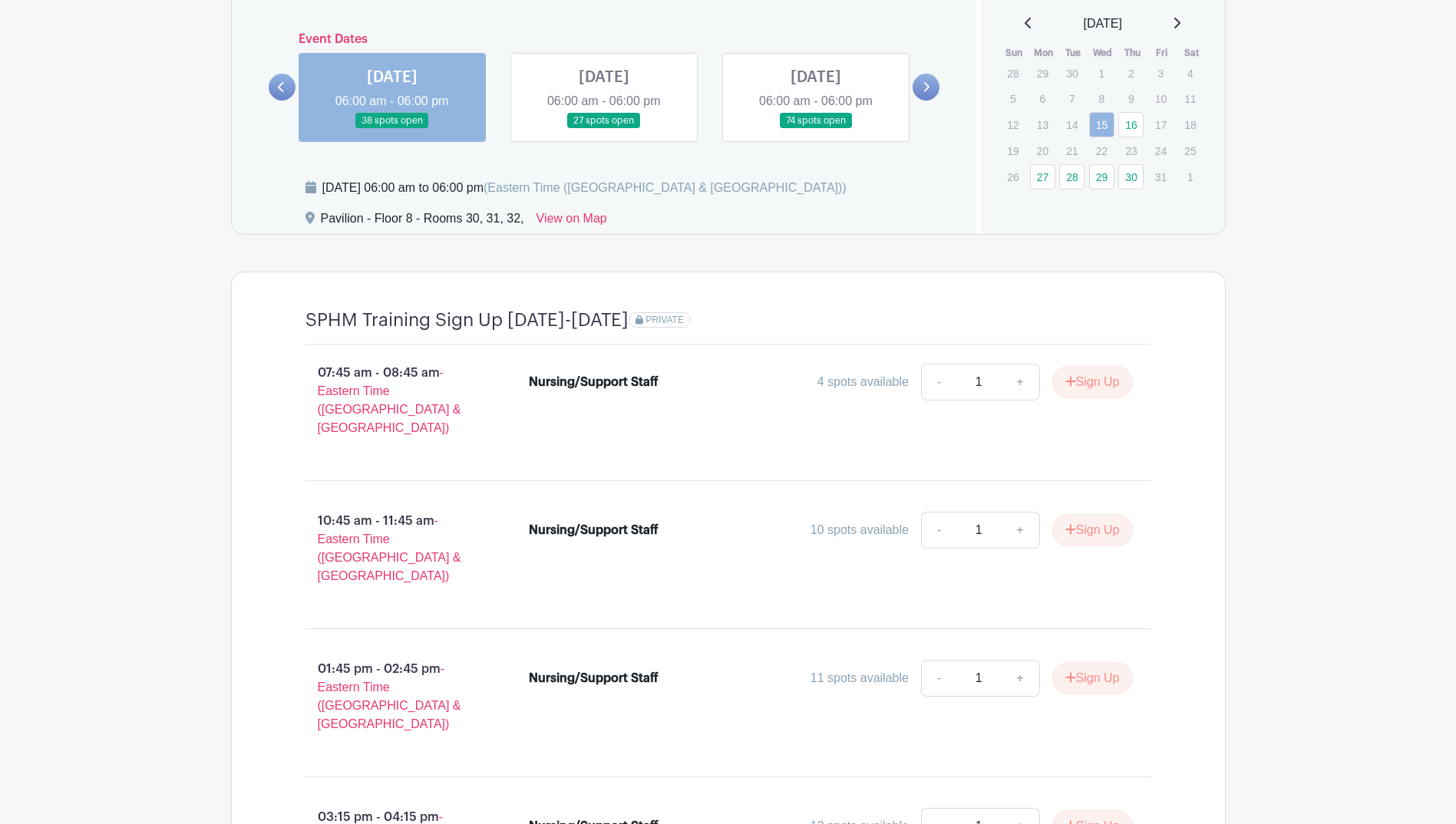
scroll to position [1151, 0]
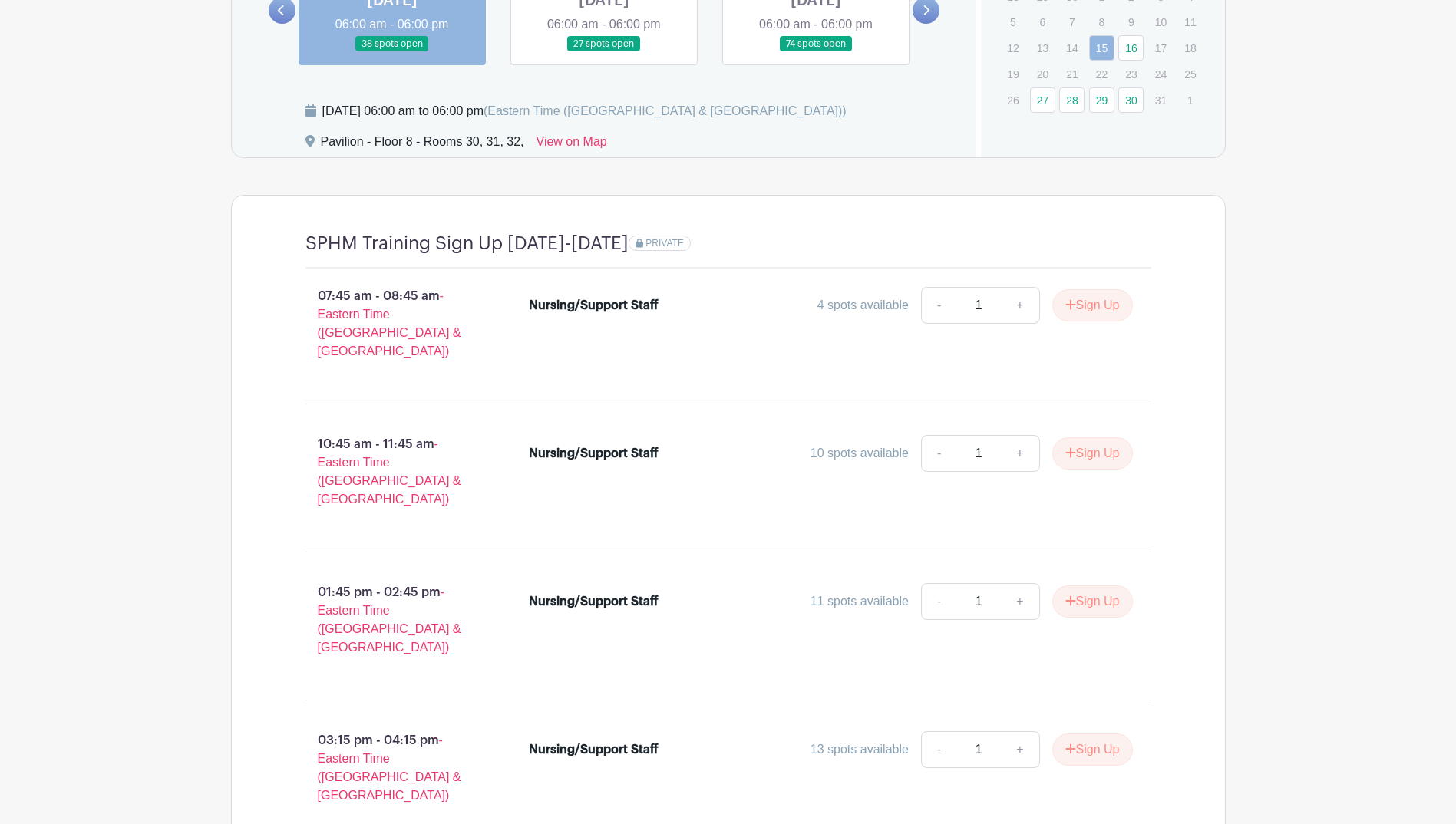
click at [1130, 38] on link "16" at bounding box center [1130, 48] width 25 height 25
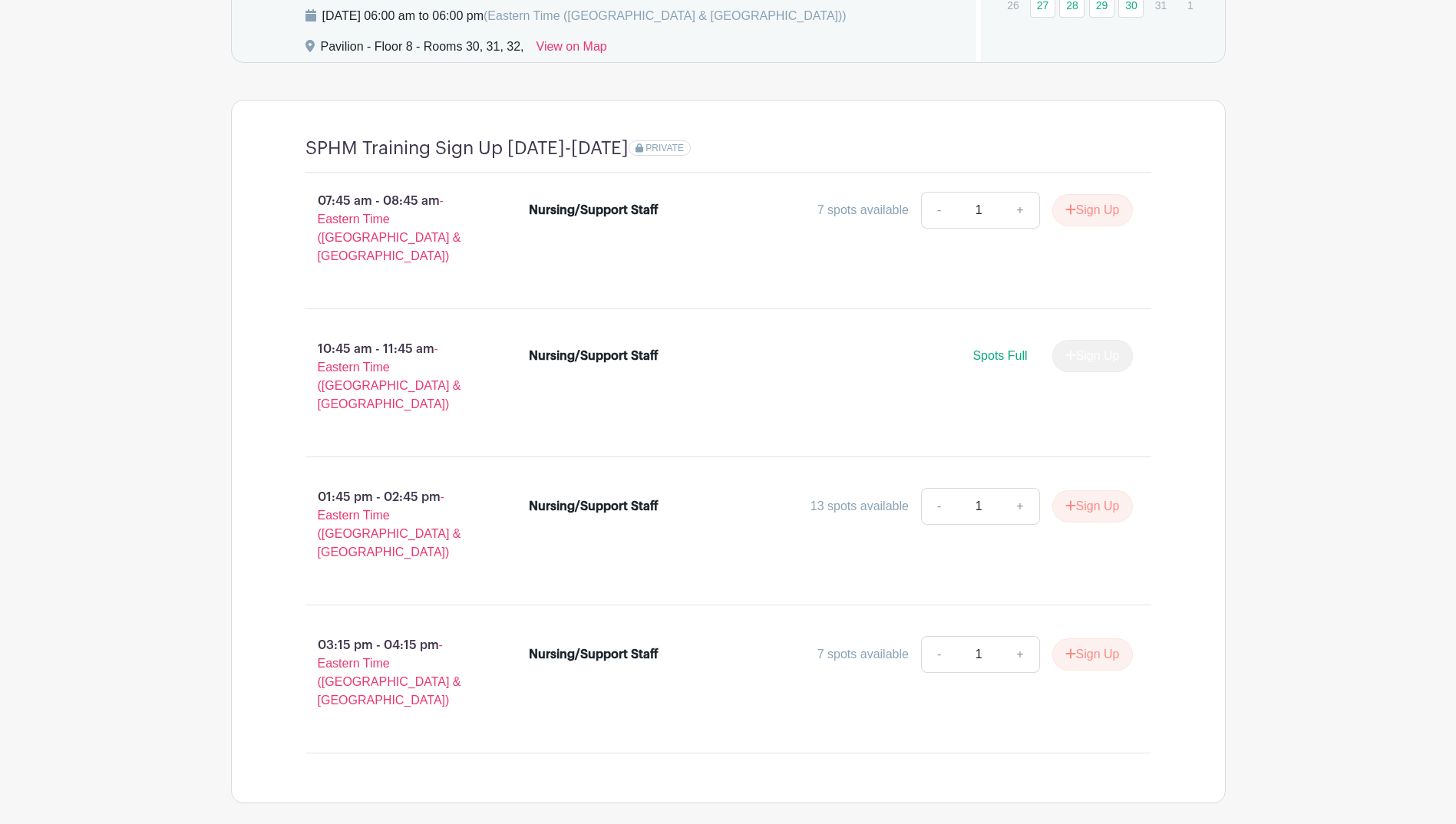
scroll to position [1247, 0]
click at [1083, 489] on button "Sign Up" at bounding box center [1092, 504] width 81 height 32
click at [1108, 498] on icon at bounding box center [1111, 504] width 11 height 13
click at [1109, 498] on icon at bounding box center [1111, 504] width 11 height 13
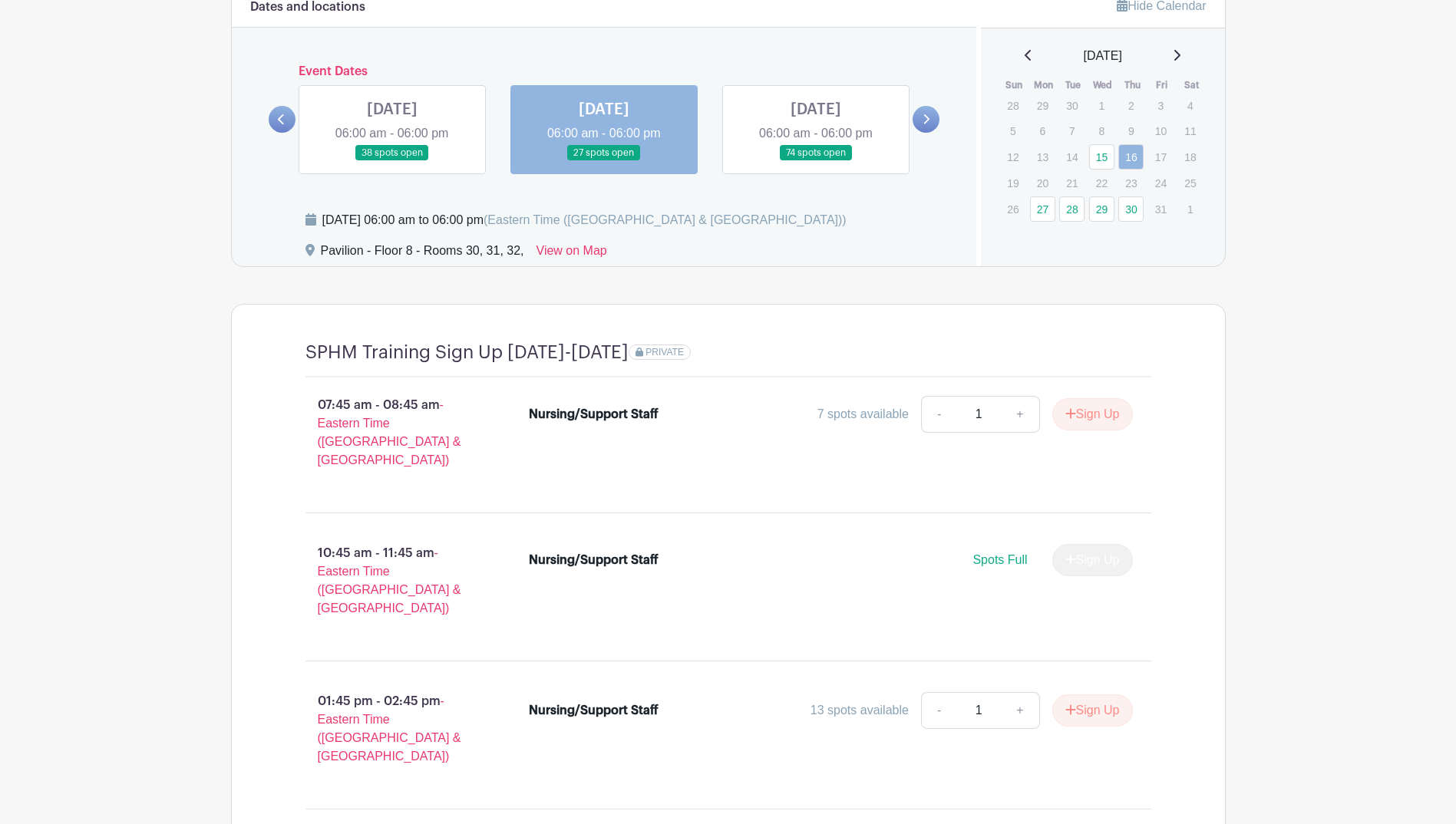
scroll to position [941, 0]
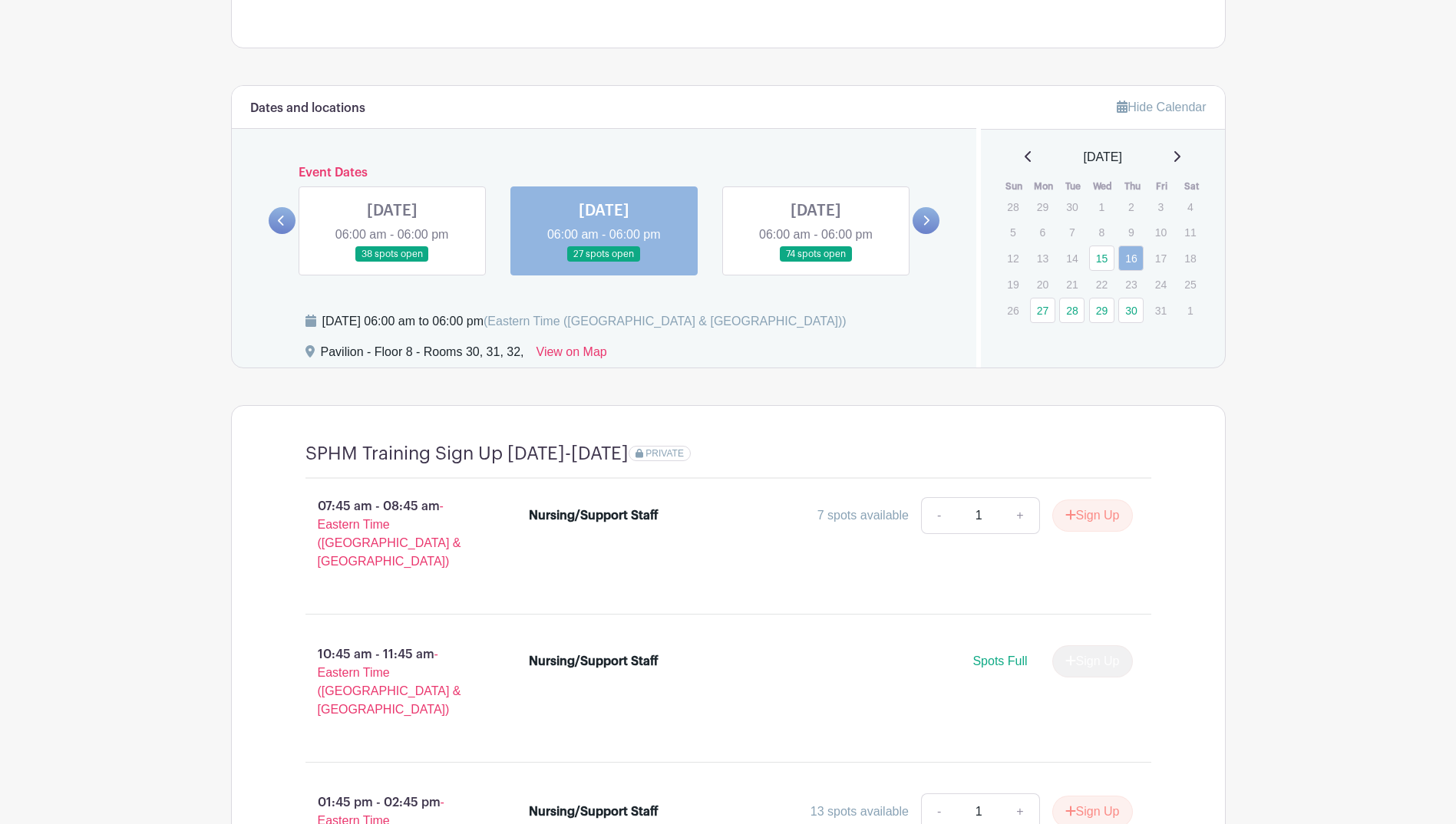
click at [1174, 152] on div "[DATE]" at bounding box center [1102, 157] width 207 height 19
click at [1180, 155] on icon at bounding box center [1176, 156] width 8 height 13
click at [1105, 230] on link "5" at bounding box center [1102, 234] width 25 height 25
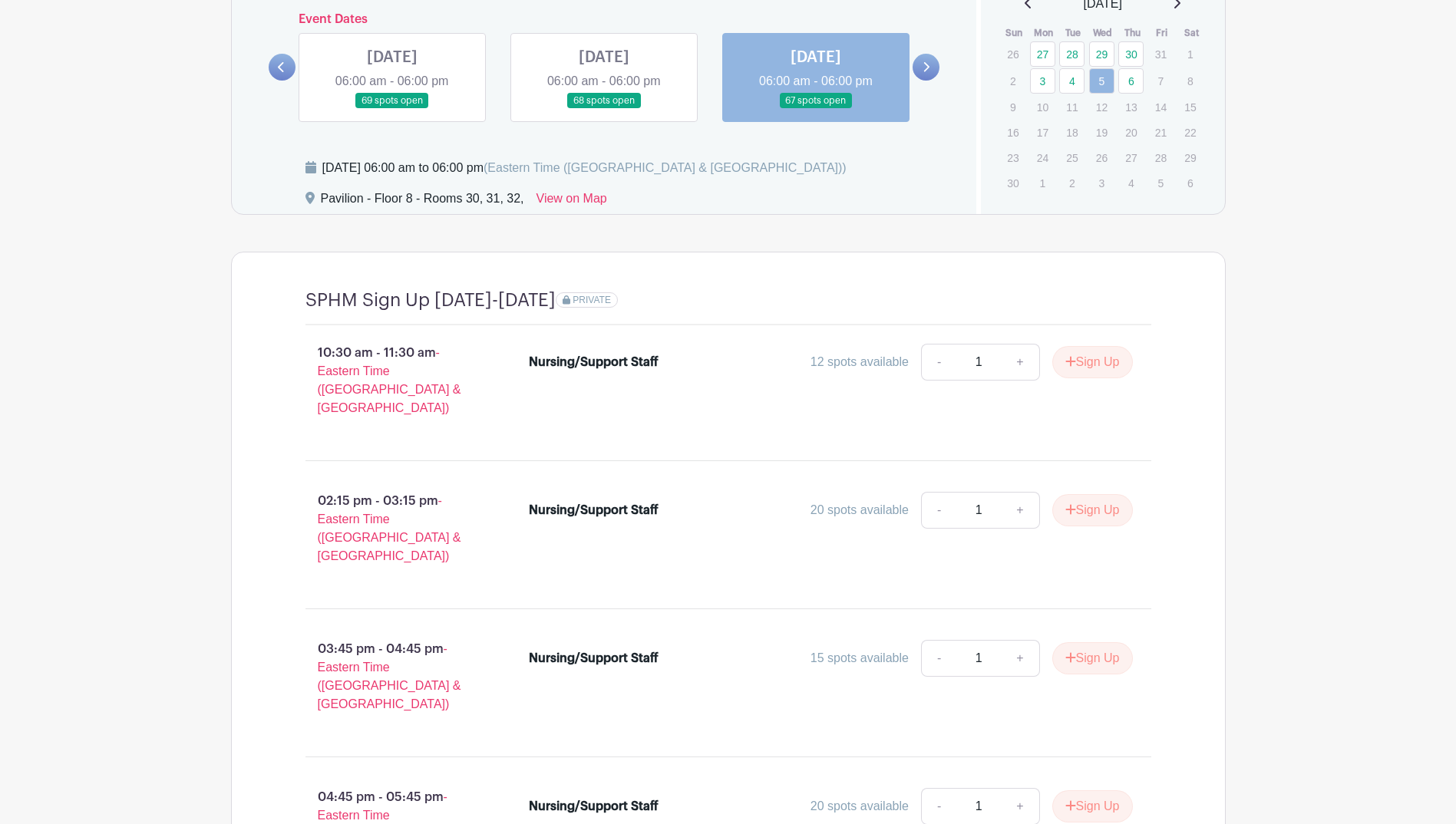
scroll to position [1171, 0]
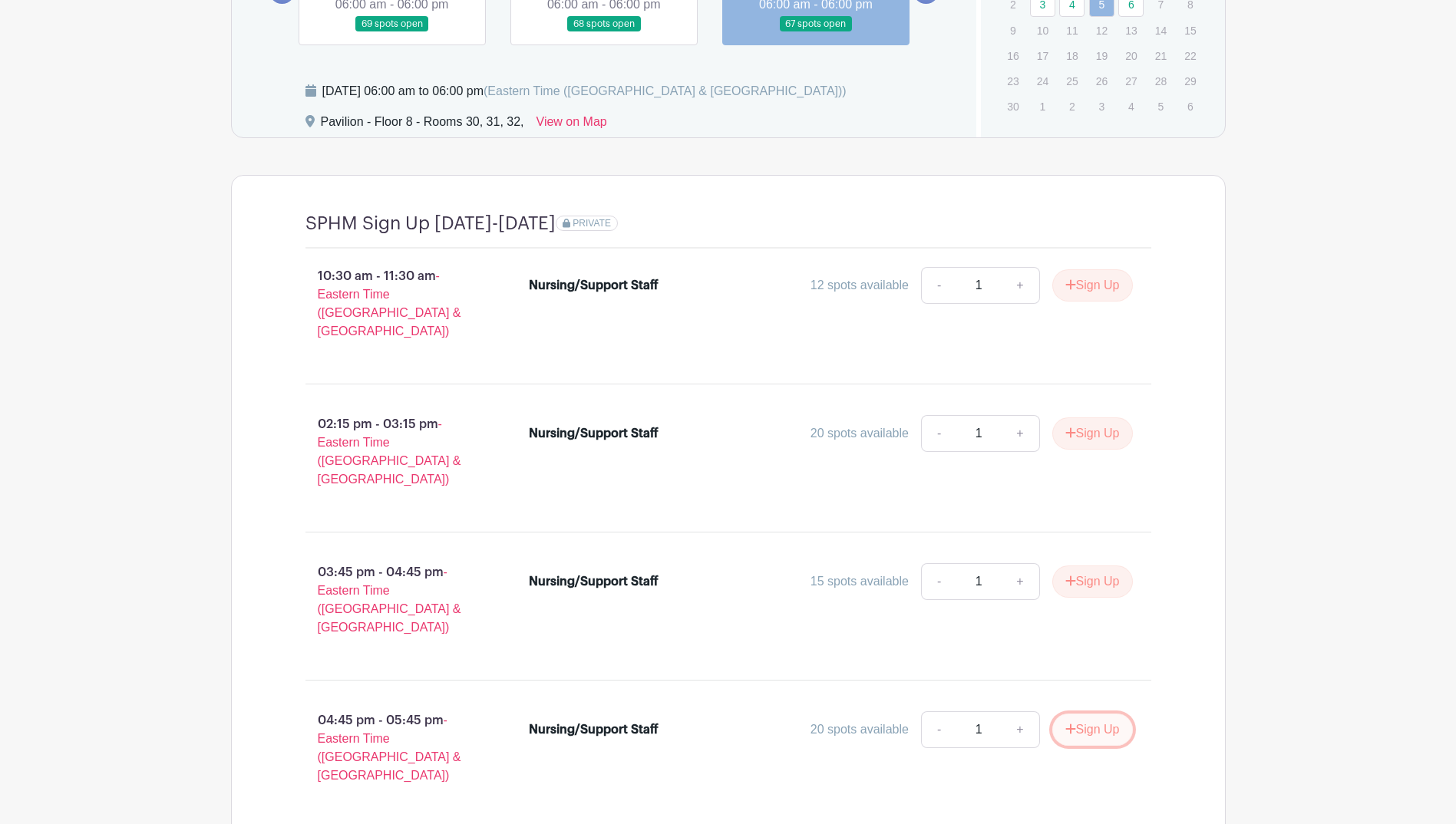
click at [1074, 714] on button "Sign Up" at bounding box center [1092, 729] width 81 height 32
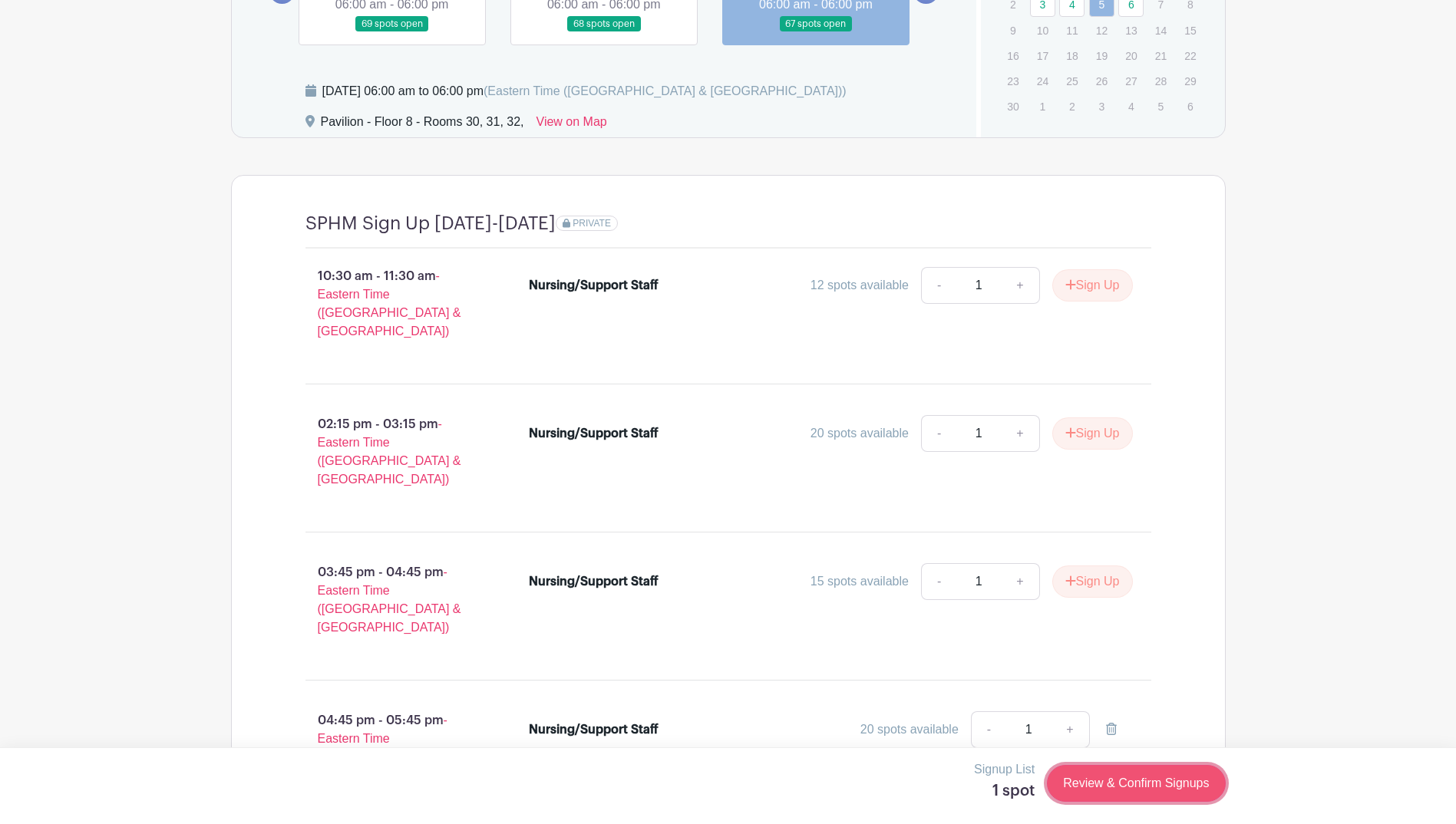
click at [1112, 787] on link "Review & Confirm Signups" at bounding box center [1135, 783] width 178 height 37
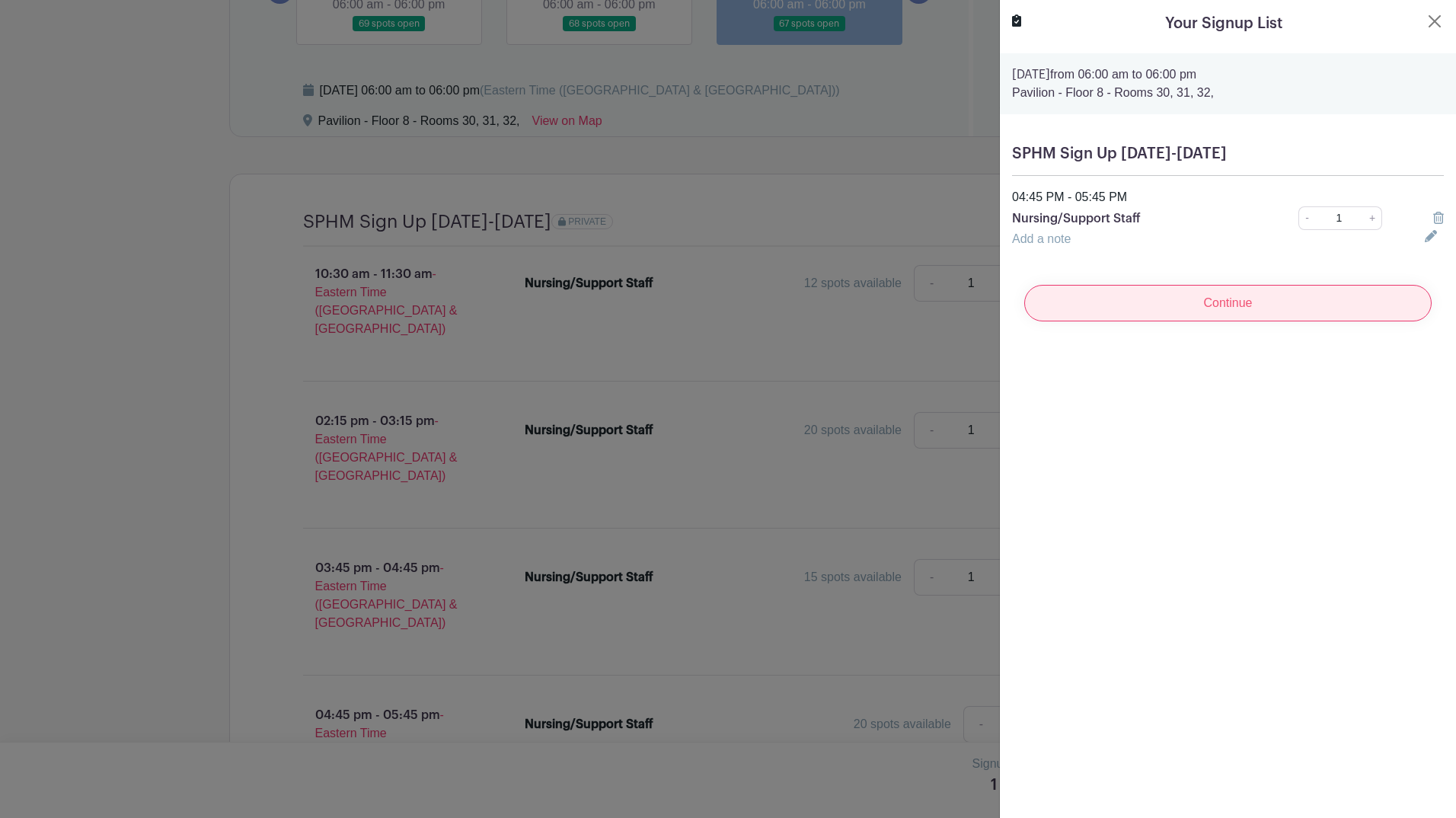
click at [1196, 307] on input "Continue" at bounding box center [1228, 303] width 408 height 37
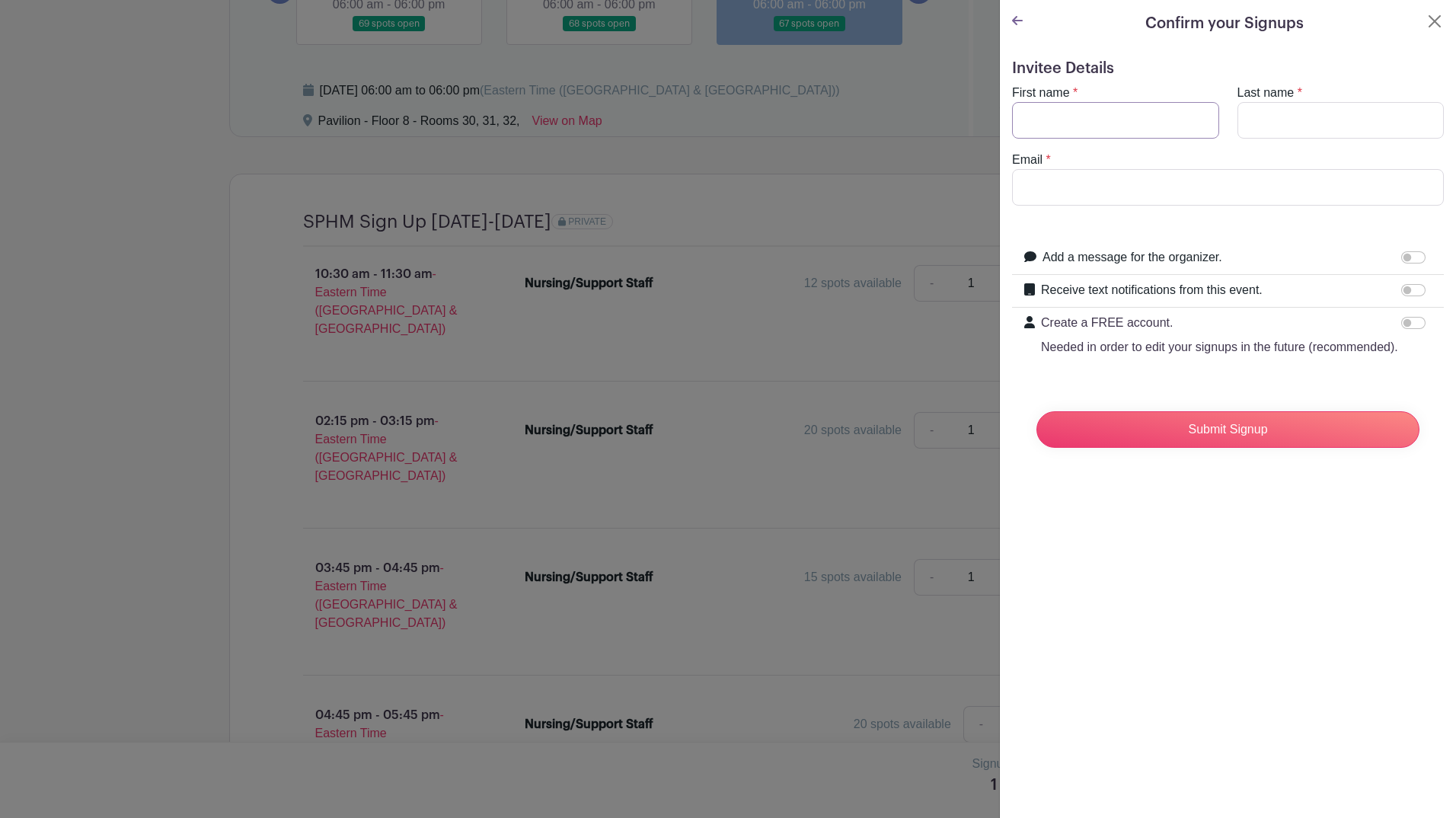
click at [1117, 108] on input "First name" at bounding box center [1116, 120] width 207 height 37
type input "Alyssa"
type input "[PERSON_NAME]"
type input "[PERSON_NAME][EMAIL_ADDRESS][DOMAIN_NAME]"
click at [1165, 424] on div "Submit Signup" at bounding box center [1228, 429] width 408 height 61
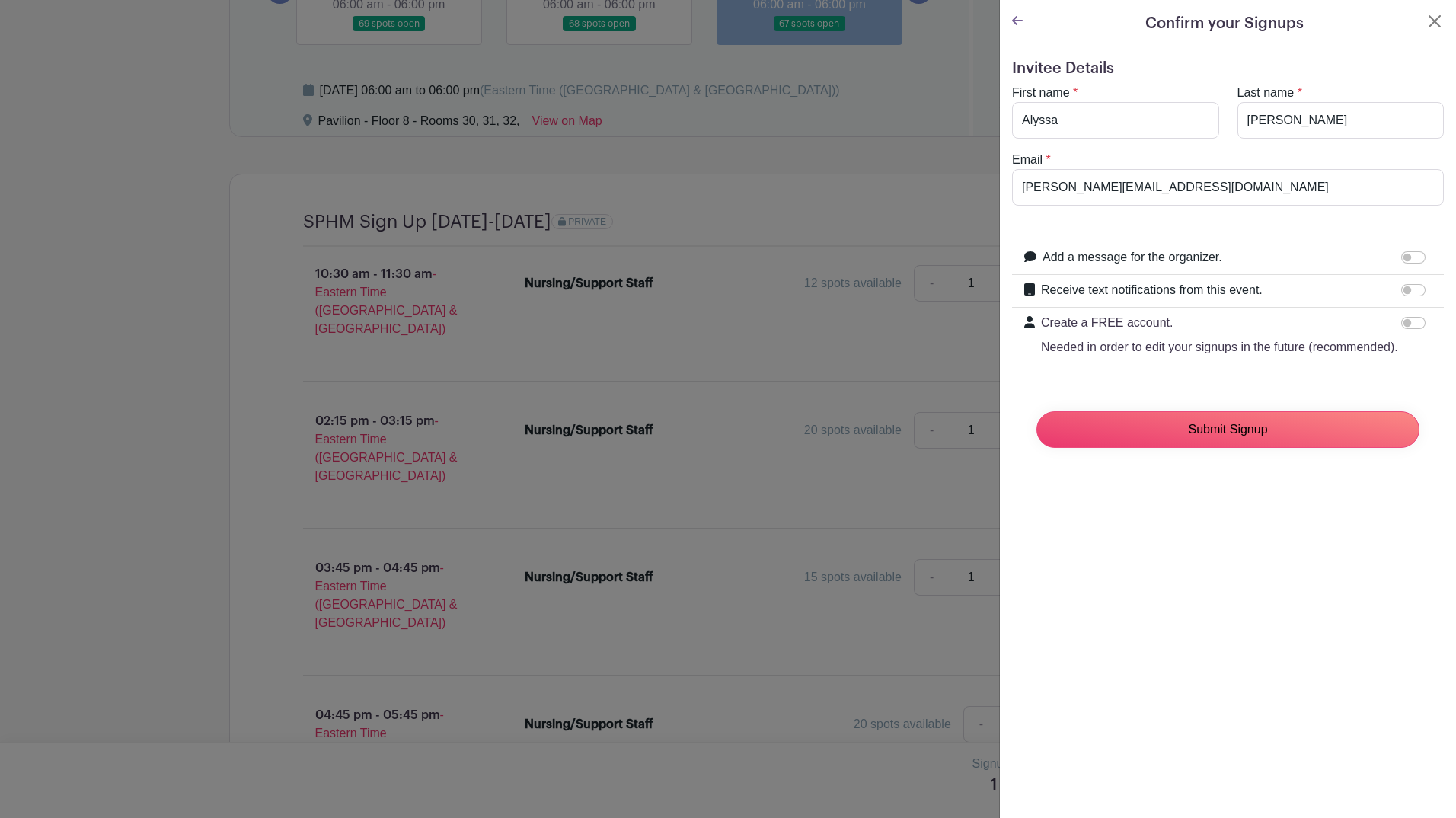
click at [1167, 441] on input "Submit Signup" at bounding box center [1228, 430] width 383 height 37
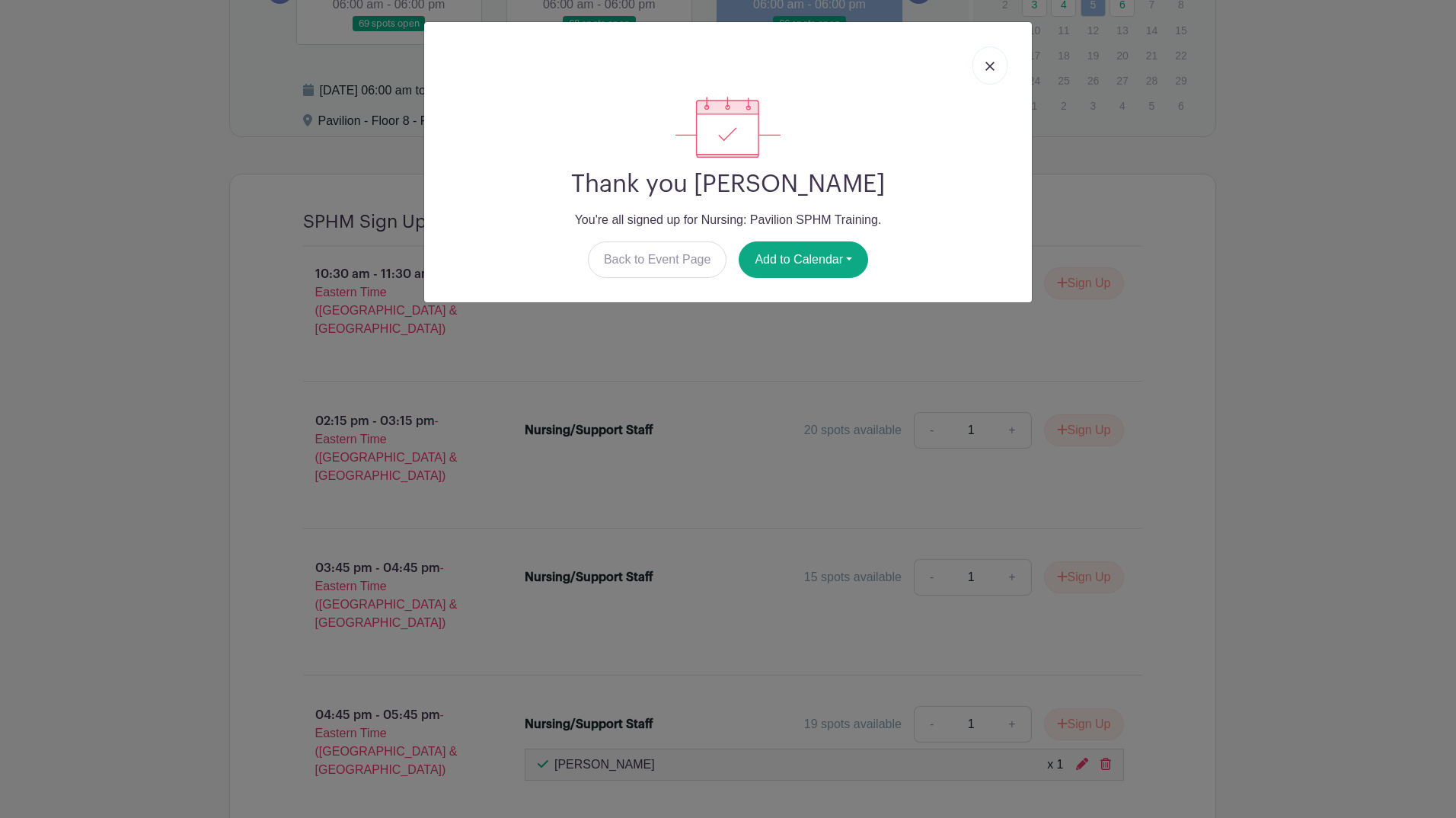
click at [986, 55] on link at bounding box center [990, 65] width 35 height 38
